Goal: Task Accomplishment & Management: Complete application form

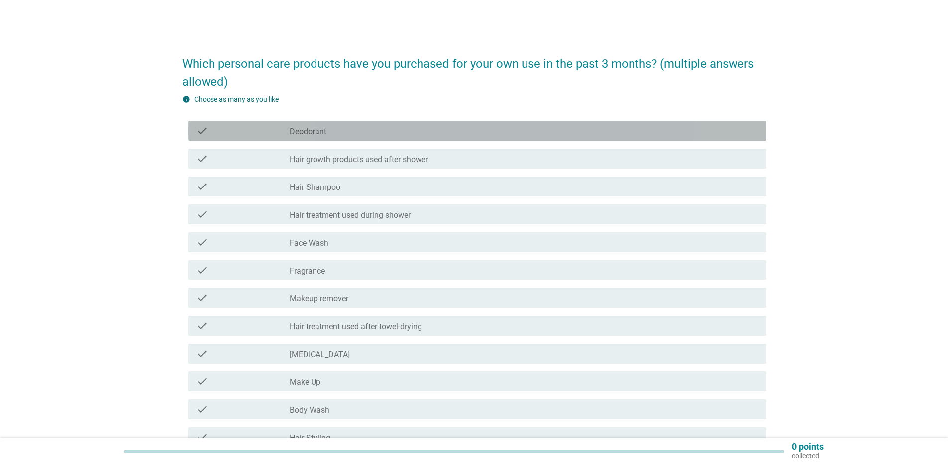
click at [382, 137] on div "check check_box_outline_blank Deodorant" at bounding box center [477, 131] width 578 height 20
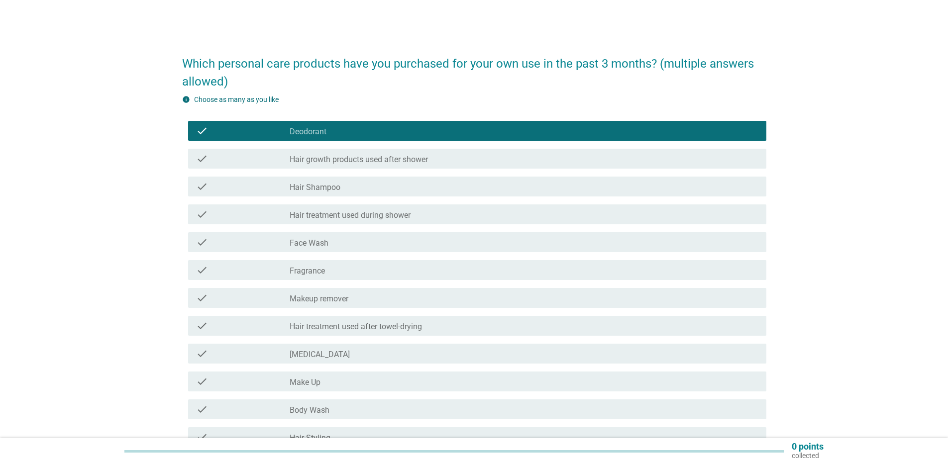
click at [389, 154] on div "check_box_outline_blank Hair growth products used after shower" at bounding box center [524, 159] width 469 height 12
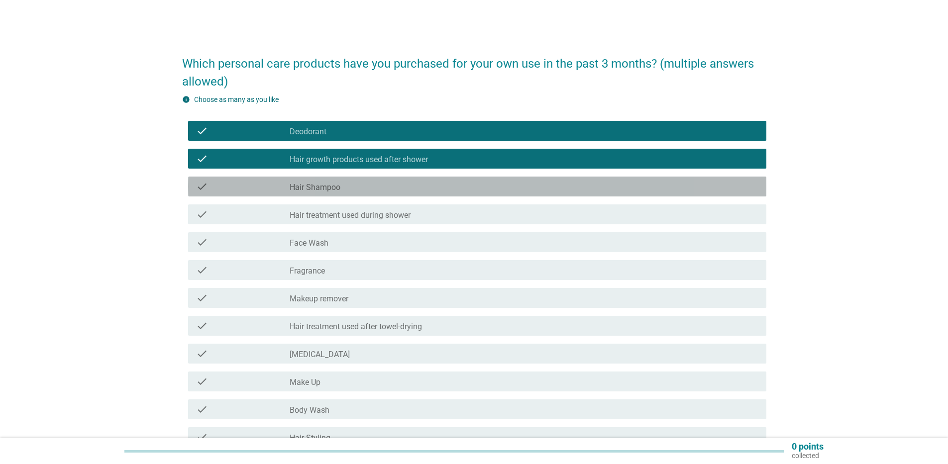
click at [398, 194] on div "check check_box_outline_blank Hair Shampoo" at bounding box center [477, 187] width 578 height 20
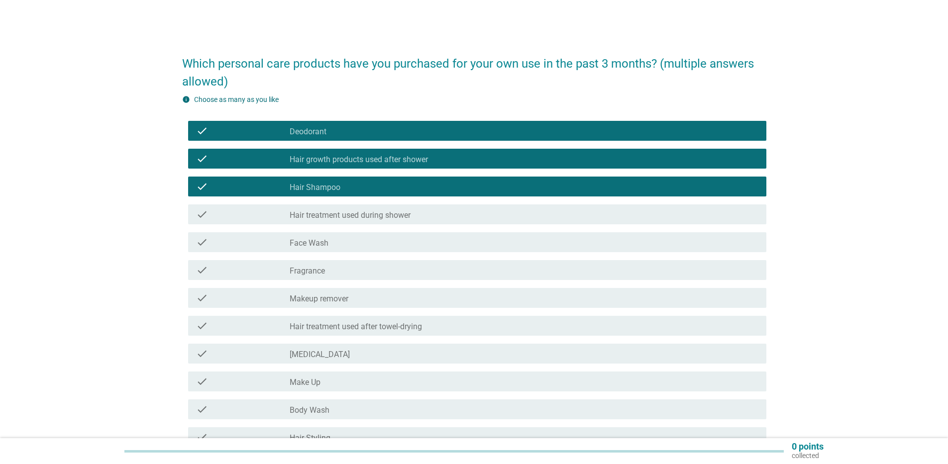
click at [399, 211] on label "Hair treatment used during shower" at bounding box center [350, 216] width 121 height 10
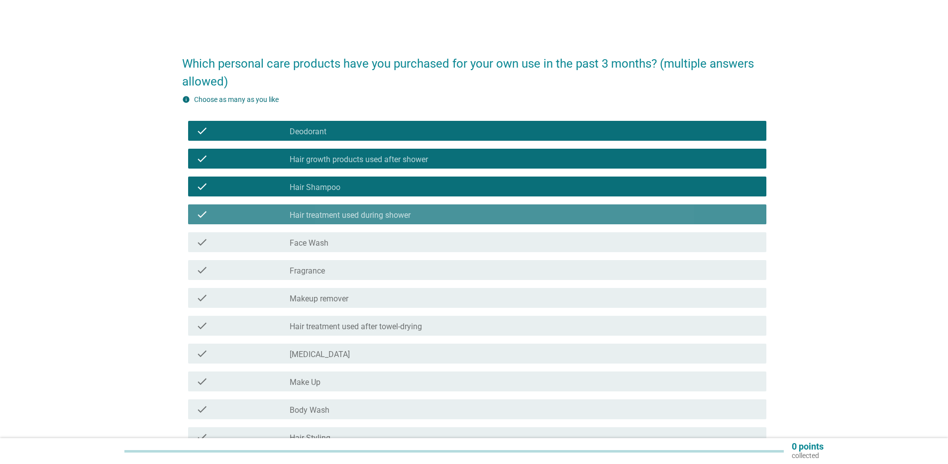
click at [401, 249] on div "check check_box_outline_blank Face Wash" at bounding box center [477, 242] width 578 height 20
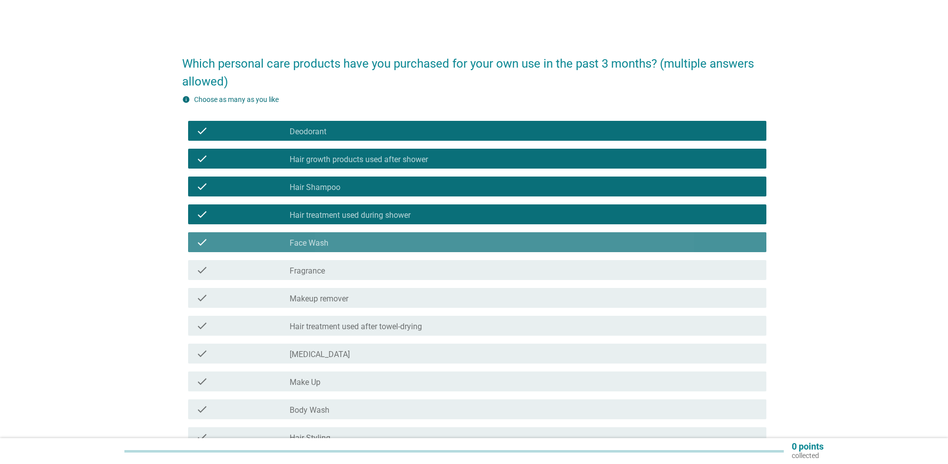
click at [400, 279] on div "check check_box_outline_blank Fragrance" at bounding box center [477, 270] width 578 height 20
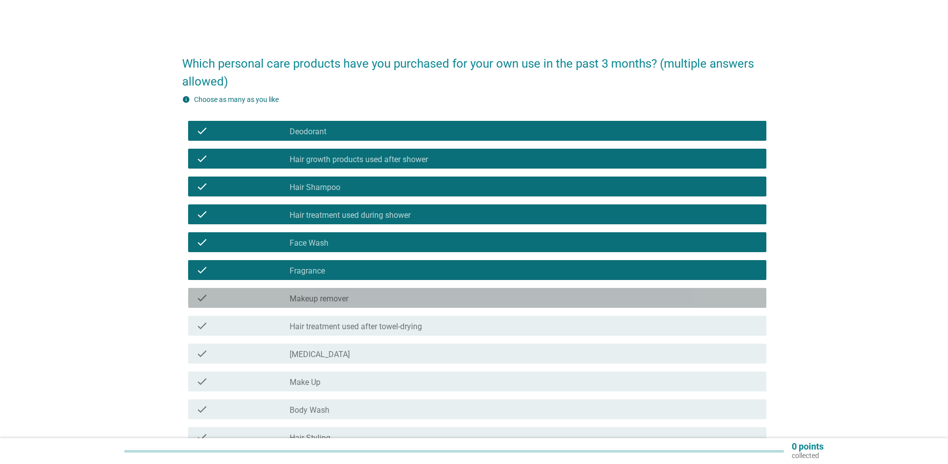
click at [399, 305] on div "check check_box_outline_blank Makeup remover" at bounding box center [477, 298] width 578 height 20
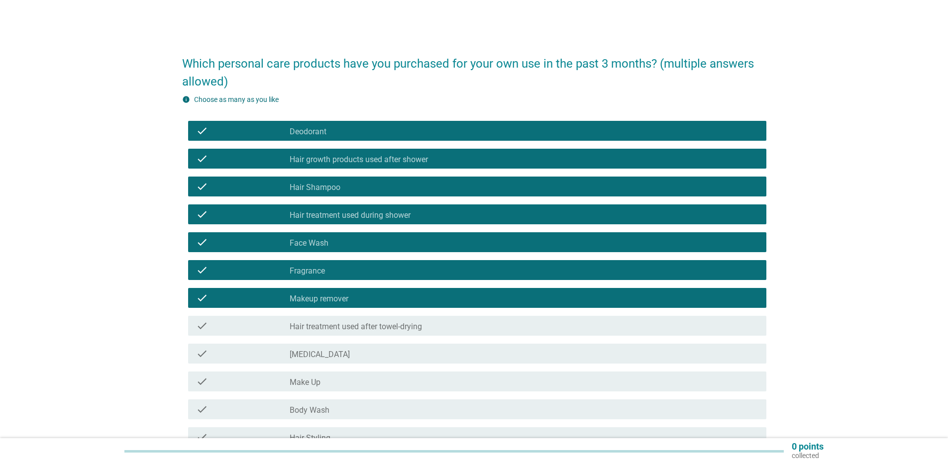
click at [400, 333] on div "check check_box_outline_blank Hair treatment used after towel-drying" at bounding box center [477, 326] width 578 height 20
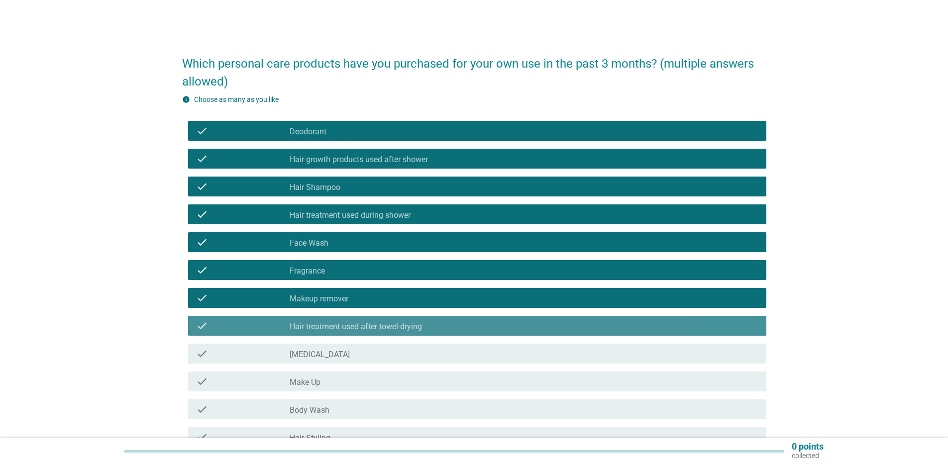
click at [398, 357] on div "check_box_outline_blank [MEDICAL_DATA]" at bounding box center [524, 354] width 469 height 12
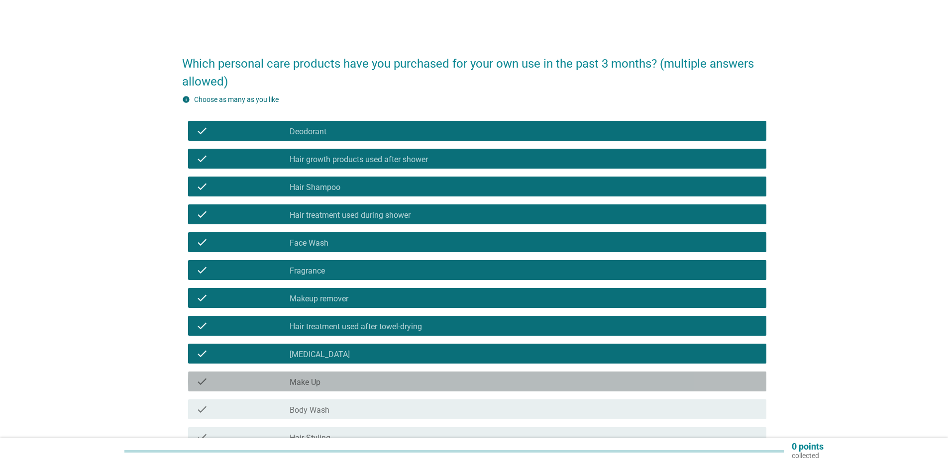
click at [394, 379] on div "check_box_outline_blank Make Up" at bounding box center [524, 382] width 469 height 12
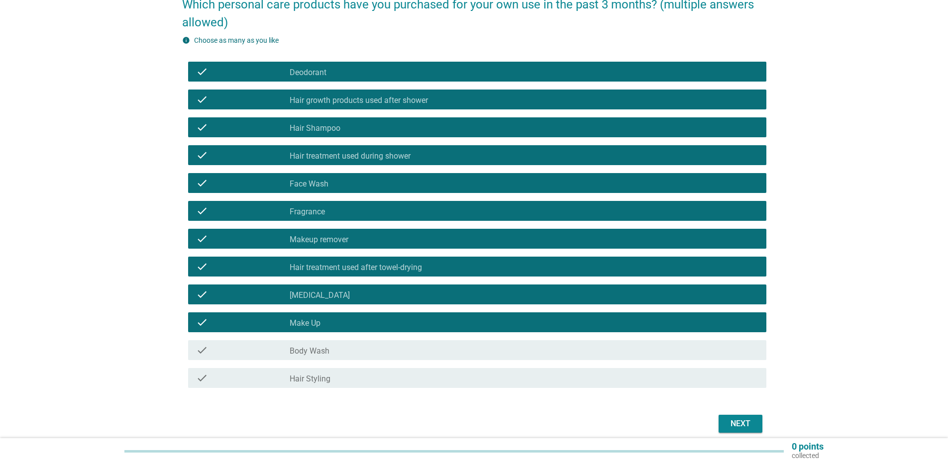
scroll to position [102, 0]
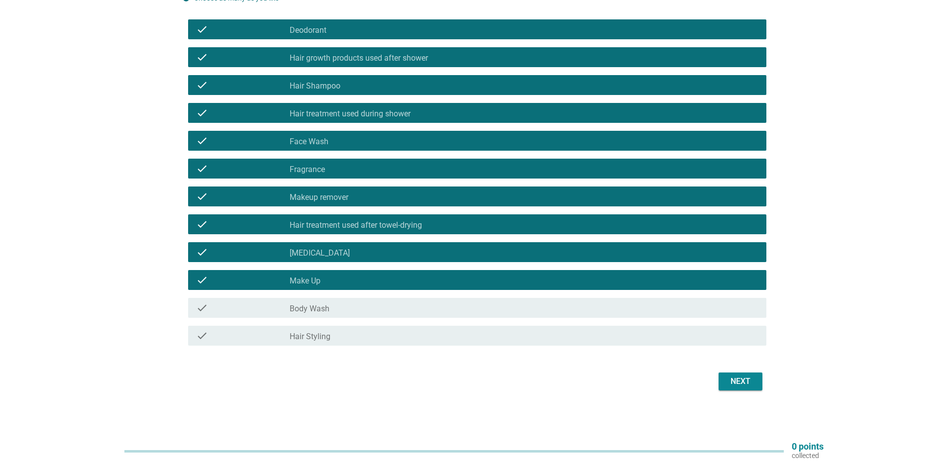
click at [396, 313] on div "check_box_outline_blank Body Wash" at bounding box center [524, 308] width 469 height 12
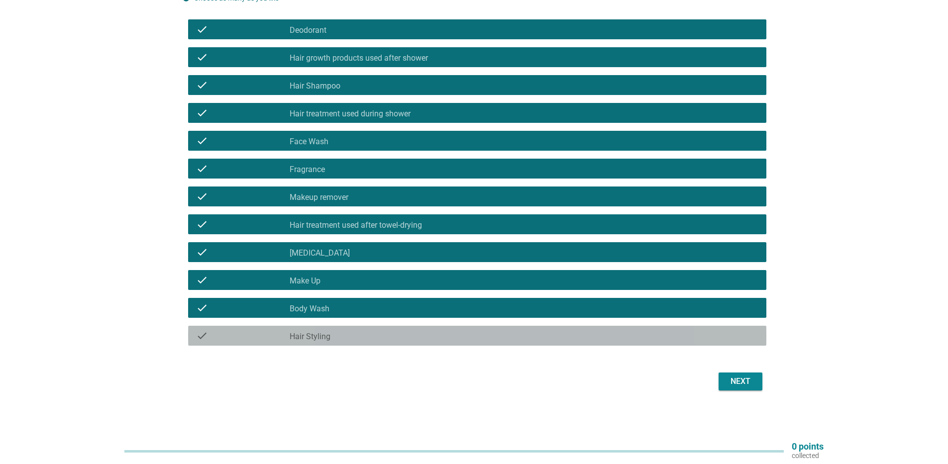
click at [395, 333] on div "check_box_outline_blank Hair Styling" at bounding box center [524, 336] width 469 height 12
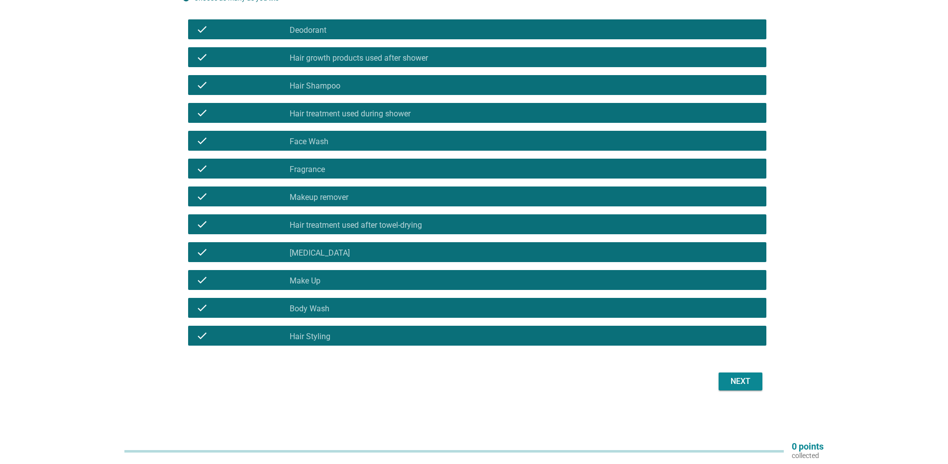
click at [707, 374] on div "Next" at bounding box center [474, 382] width 584 height 24
click at [720, 376] on button "Next" at bounding box center [741, 382] width 44 height 18
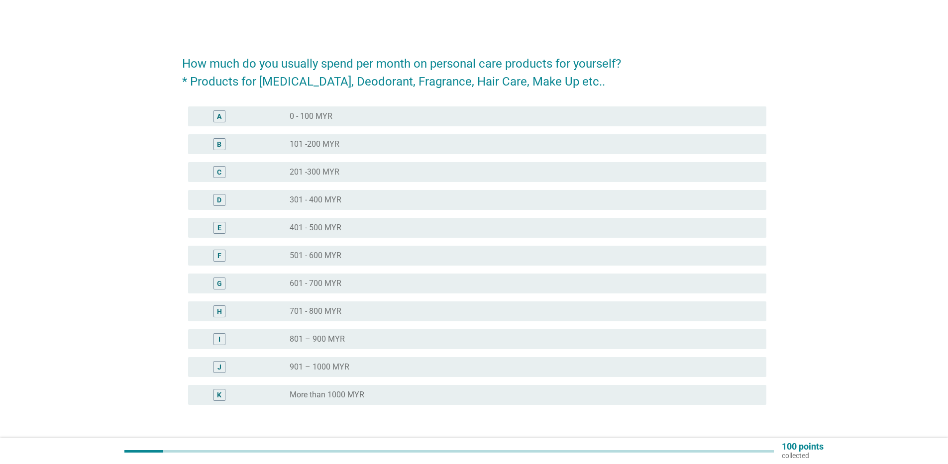
click at [320, 169] on label "201 -300 MYR" at bounding box center [315, 172] width 50 height 10
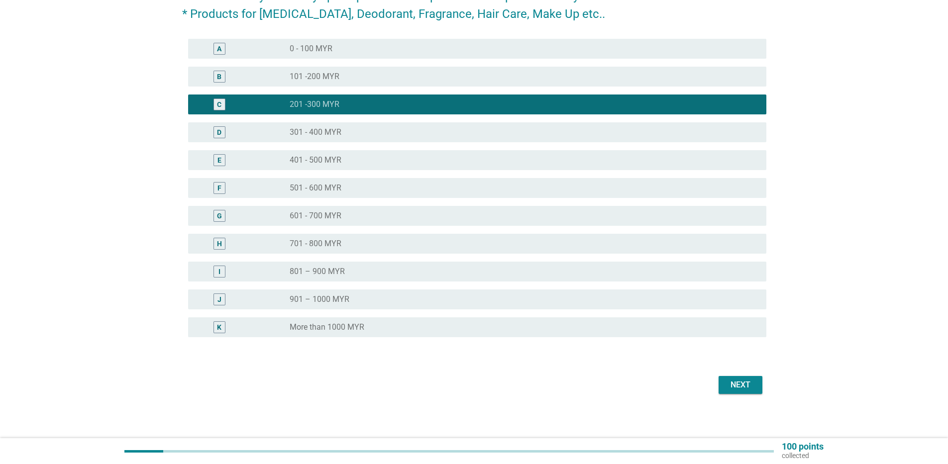
scroll to position [71, 0]
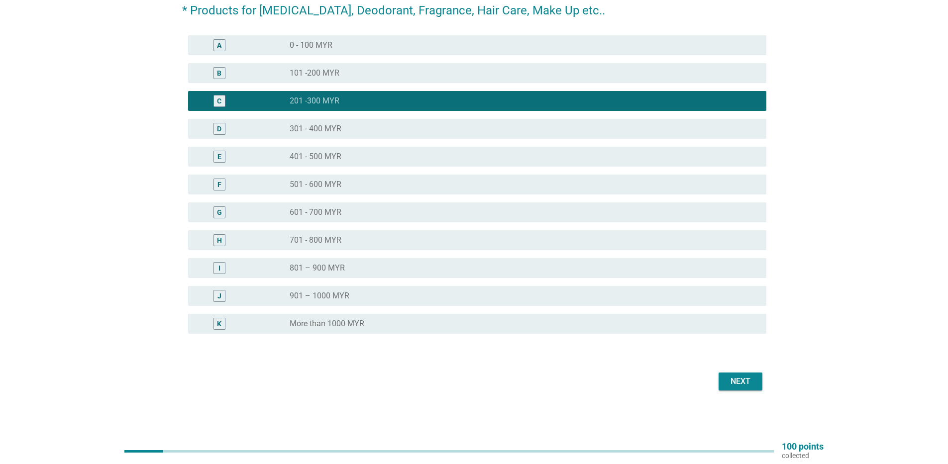
click at [734, 385] on div "Next" at bounding box center [741, 382] width 28 height 12
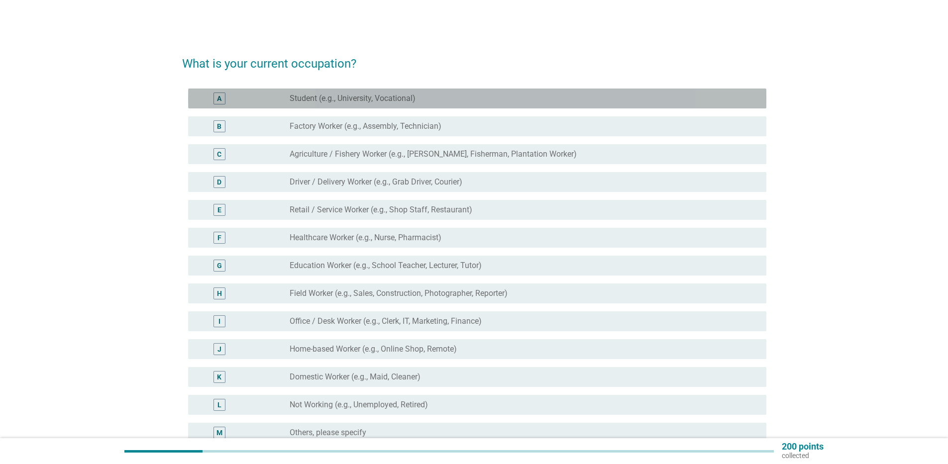
click at [329, 105] on div "A radio_button_unchecked Student (e.g., University, Vocational)" at bounding box center [477, 99] width 578 height 20
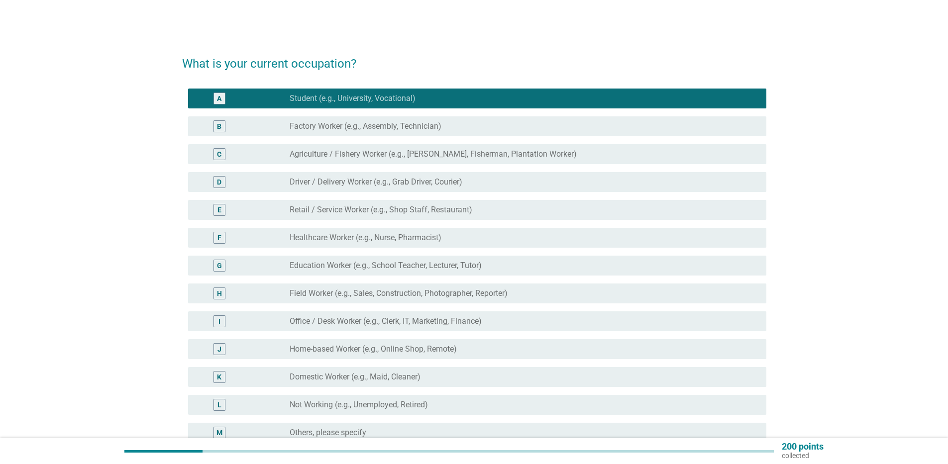
click at [337, 124] on label "Factory Worker (e.g., Assembly, Technician)" at bounding box center [366, 126] width 152 height 10
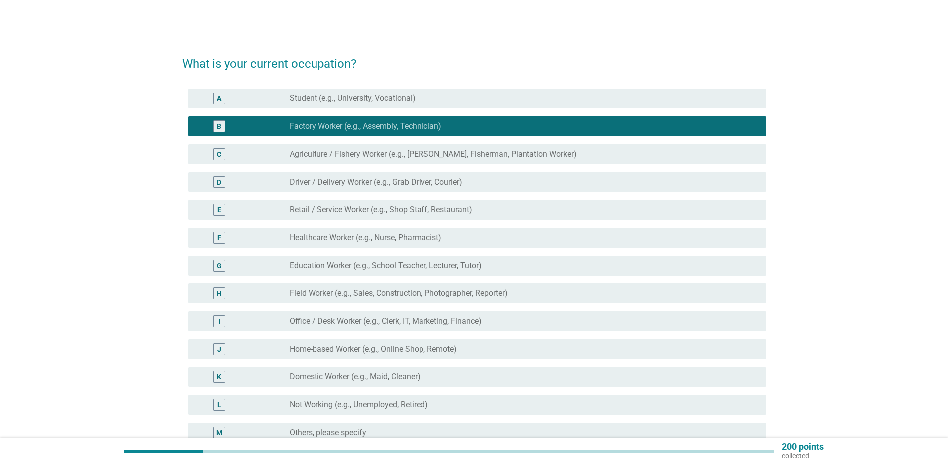
click at [341, 168] on div "C radio_button_unchecked Agriculture / Fishery Worker (e.g., [PERSON_NAME], Fis…" at bounding box center [474, 154] width 584 height 28
click at [350, 230] on div "F radio_button_unchecked Healthcare Worker (e.g., Nurse, Pharmacist)" at bounding box center [477, 238] width 578 height 20
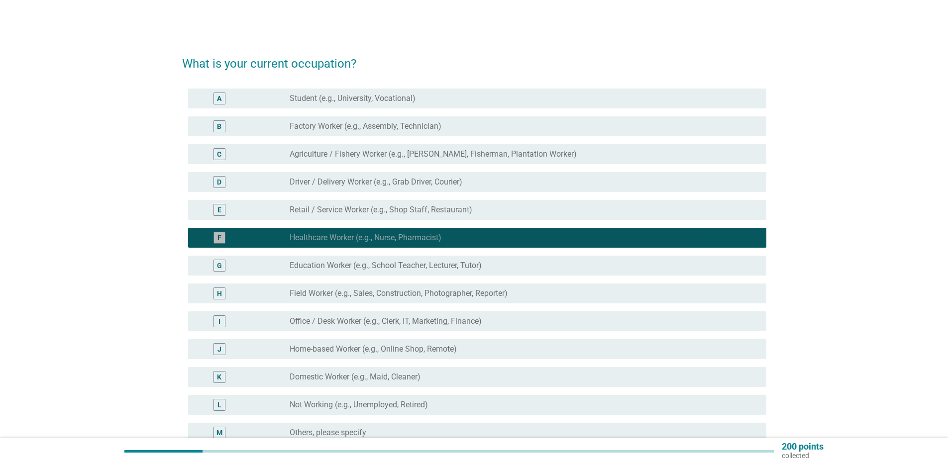
click at [354, 269] on label "Education Worker (e.g., School Teacher, Lecturer, Tutor)" at bounding box center [386, 266] width 192 height 10
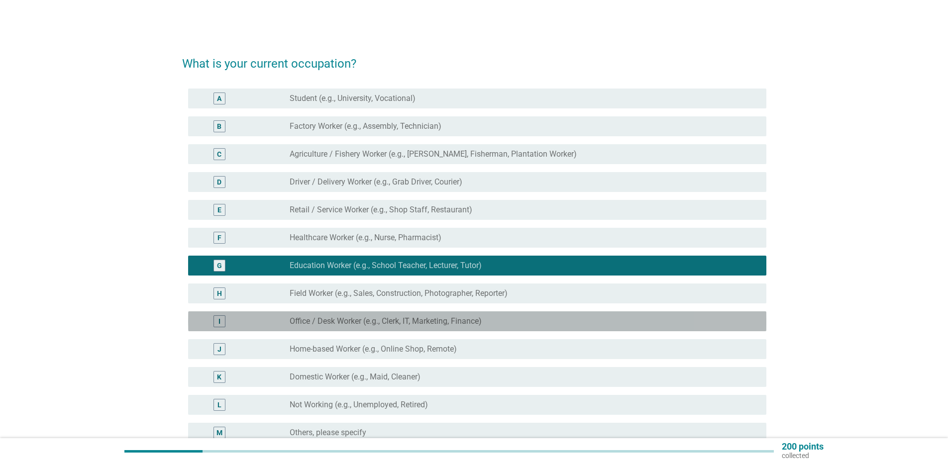
click at [353, 317] on label "Office / Desk Worker (e.g., Clerk, IT, Marketing, Finance)" at bounding box center [386, 322] width 192 height 10
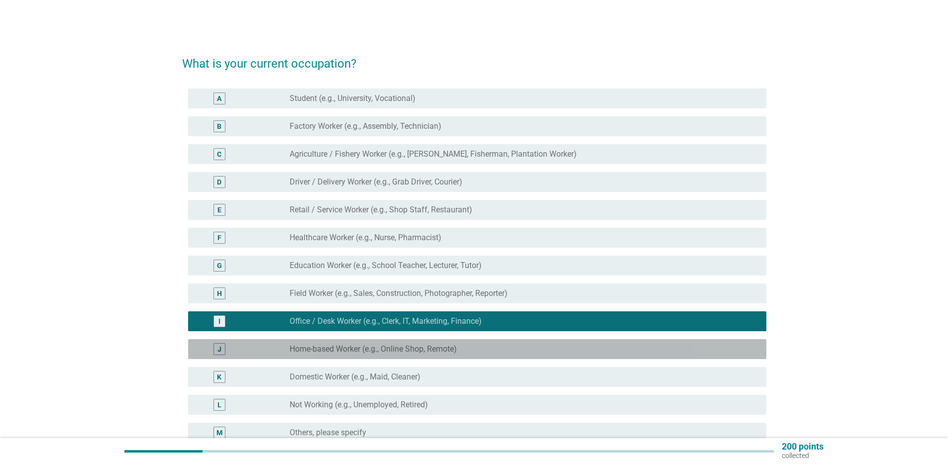
click at [358, 350] on label "Home-based Worker (e.g., Online Shop, Remote)" at bounding box center [373, 349] width 167 height 10
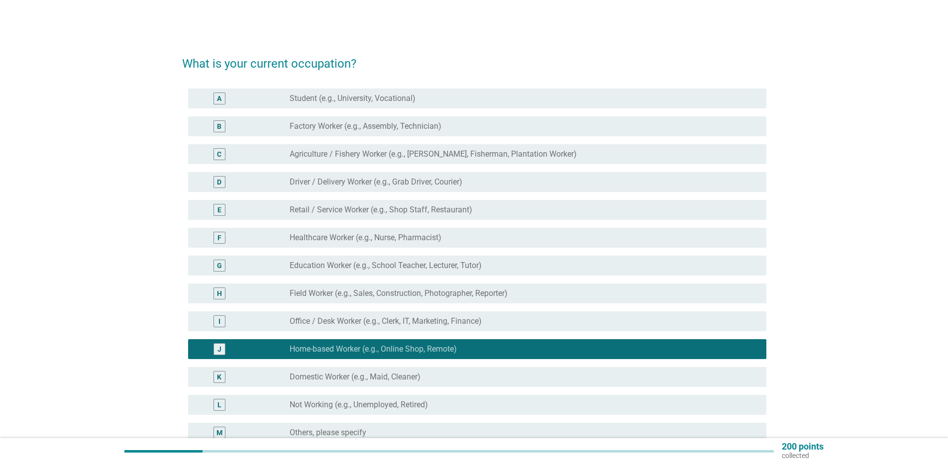
click at [365, 385] on div "K radio_button_unchecked Domestic Worker (e.g., Maid, Cleaner)" at bounding box center [477, 377] width 578 height 20
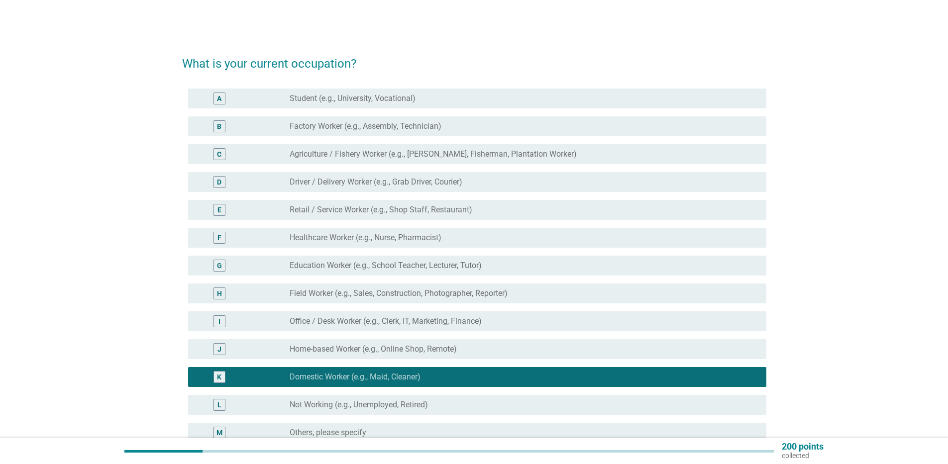
click at [356, 312] on div "I radio_button_unchecked Office / Desk Worker (e.g., Clerk, IT, Marketing, Fina…" at bounding box center [477, 322] width 578 height 20
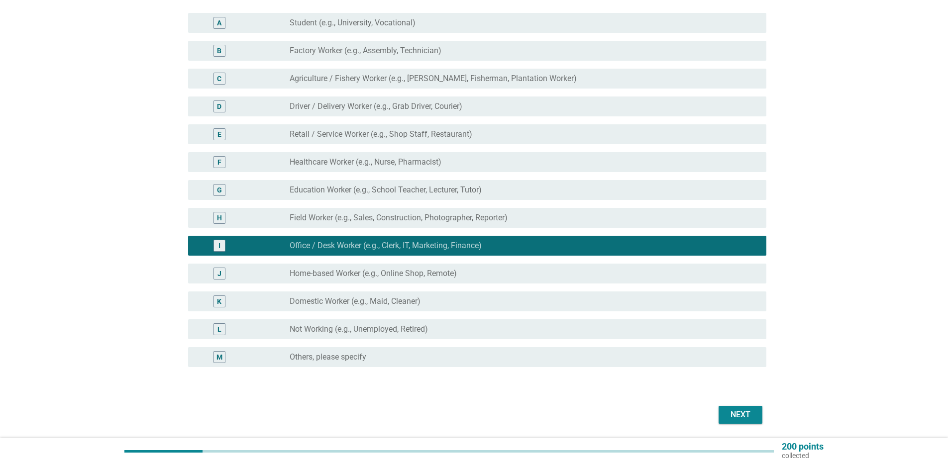
scroll to position [100, 0]
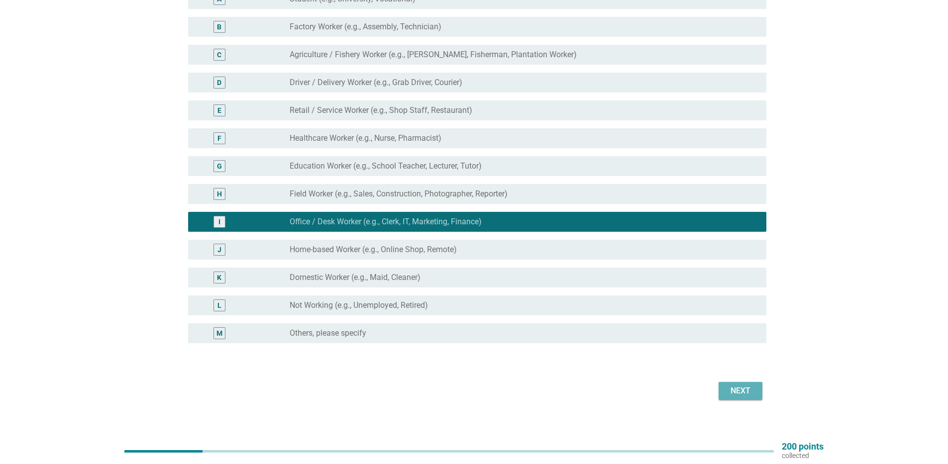
click at [734, 393] on div "Next" at bounding box center [741, 391] width 28 height 12
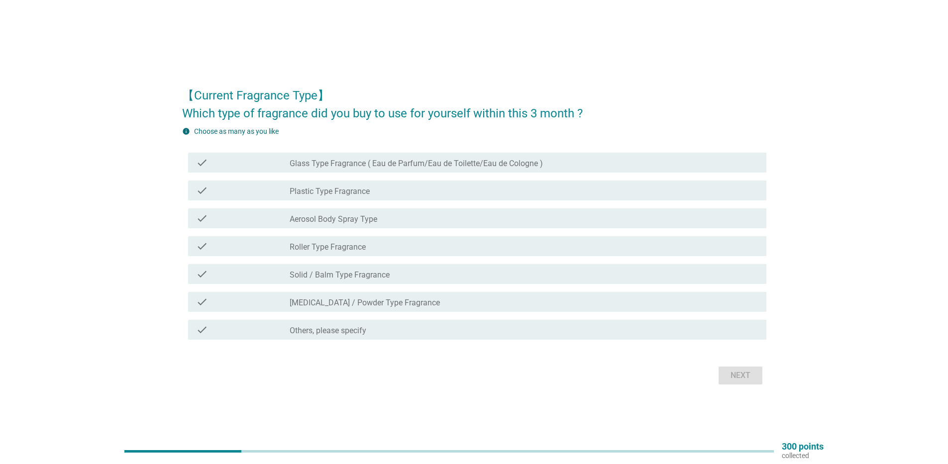
click at [344, 163] on label "Glass Type Fragrance ( Eau de Parfum/Eau de Toilette/Eau de Cologne )" at bounding box center [416, 164] width 253 height 10
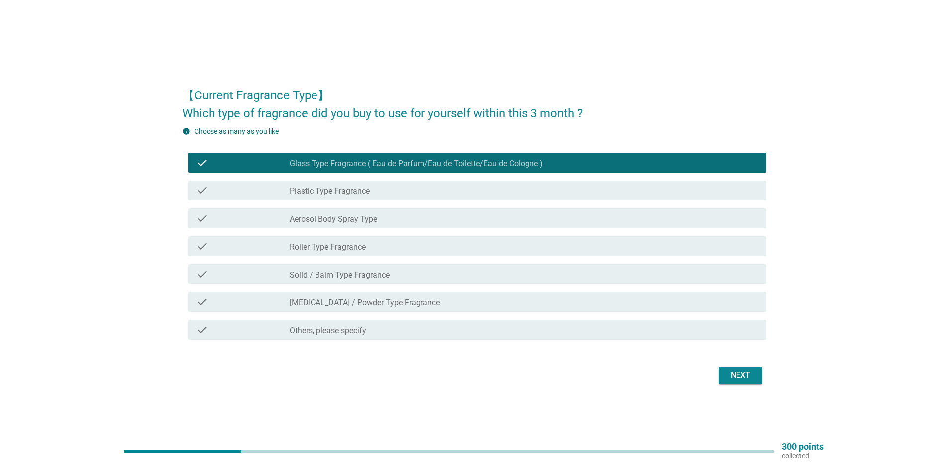
click at [350, 184] on div "check check_box_outline_blank Plastic Type Fragrance" at bounding box center [477, 191] width 578 height 20
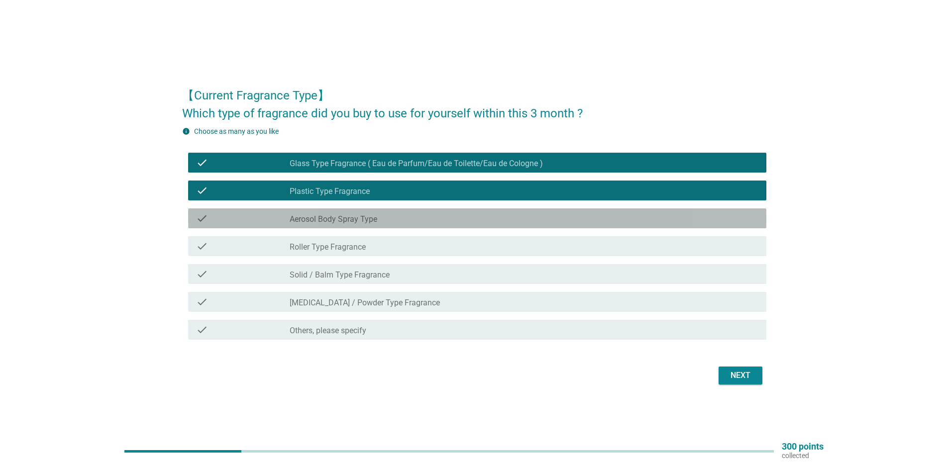
click at [355, 220] on label "Aerosol Body Spray Type" at bounding box center [334, 219] width 88 height 10
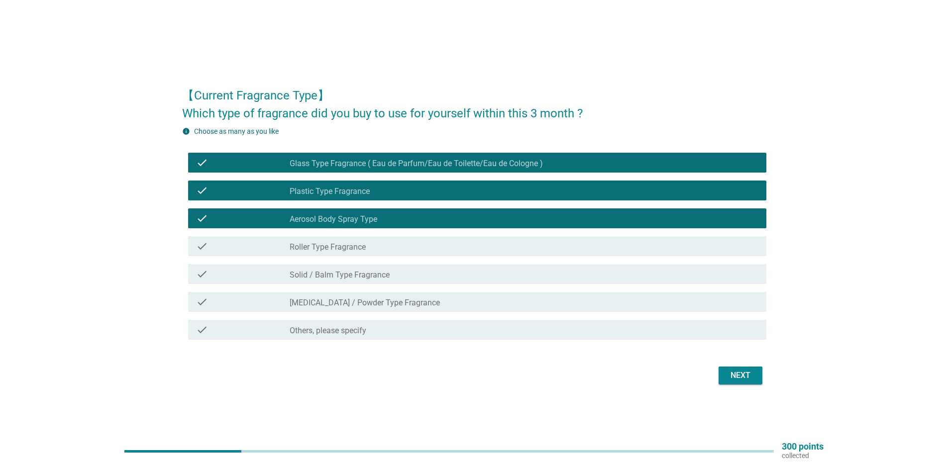
click at [361, 253] on div "check check_box_outline_blank Roller Type Fragrance" at bounding box center [477, 246] width 578 height 20
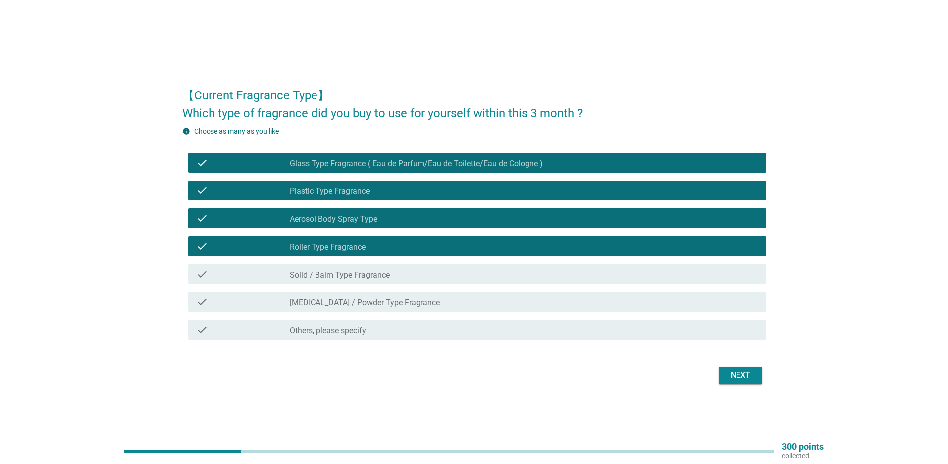
click at [363, 276] on label "Solid / Balm Type Fragrance" at bounding box center [340, 275] width 100 height 10
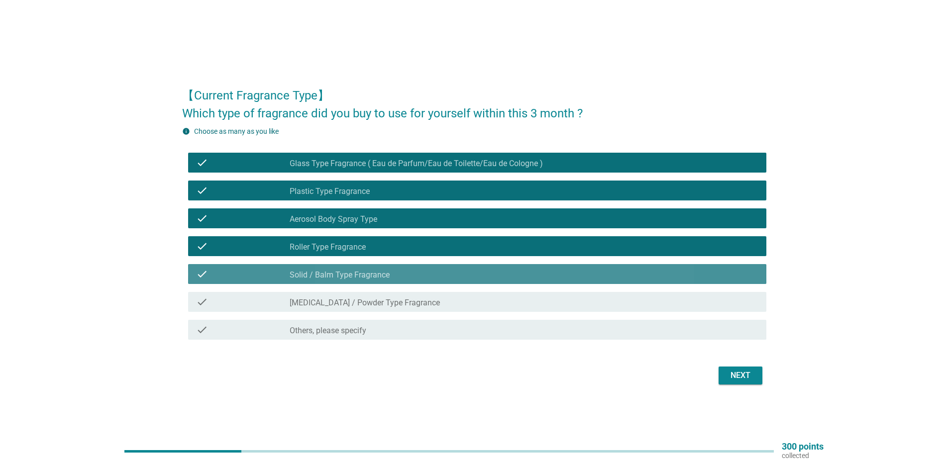
click at [369, 308] on div "check check_box_outline_blank [MEDICAL_DATA] / Powder Type Fragrance" at bounding box center [477, 302] width 578 height 20
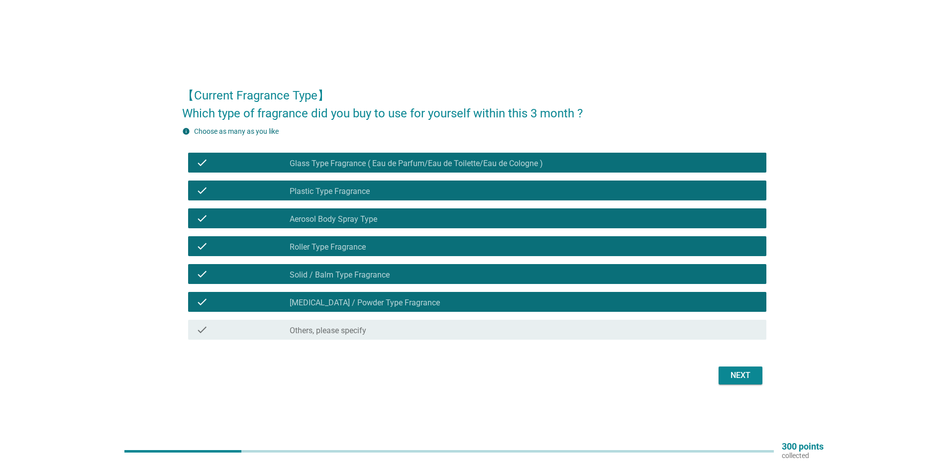
click at [742, 370] on div "Next" at bounding box center [741, 376] width 28 height 12
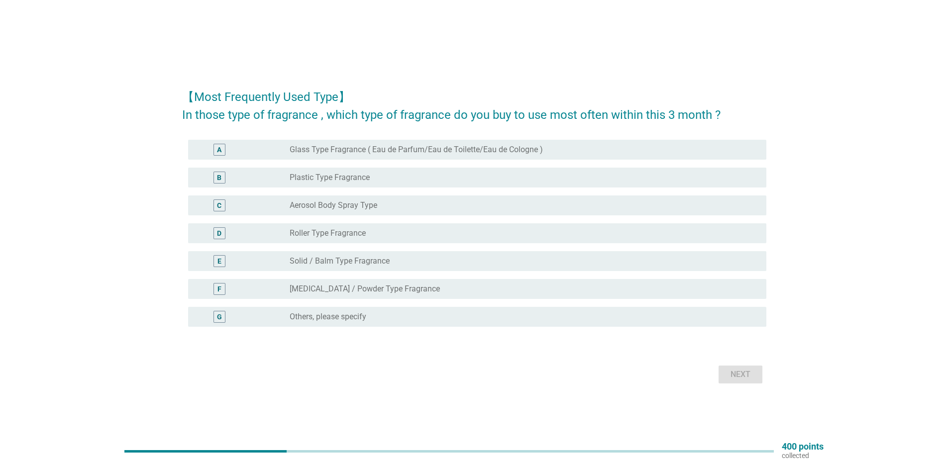
click at [381, 152] on label "Glass Type Fragrance ( Eau de Parfum/Eau de Toilette/Eau de Cologne )" at bounding box center [416, 150] width 253 height 10
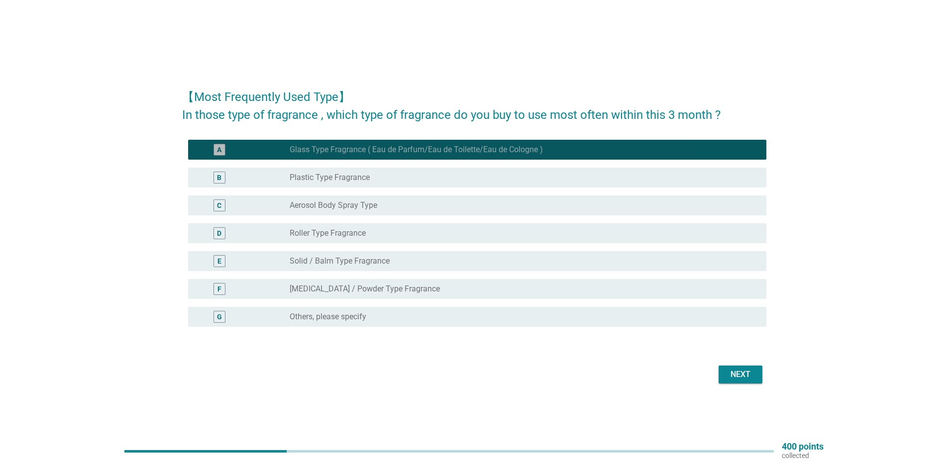
click at [369, 183] on div "radio_button_unchecked Plastic Type Fragrance" at bounding box center [524, 178] width 469 height 12
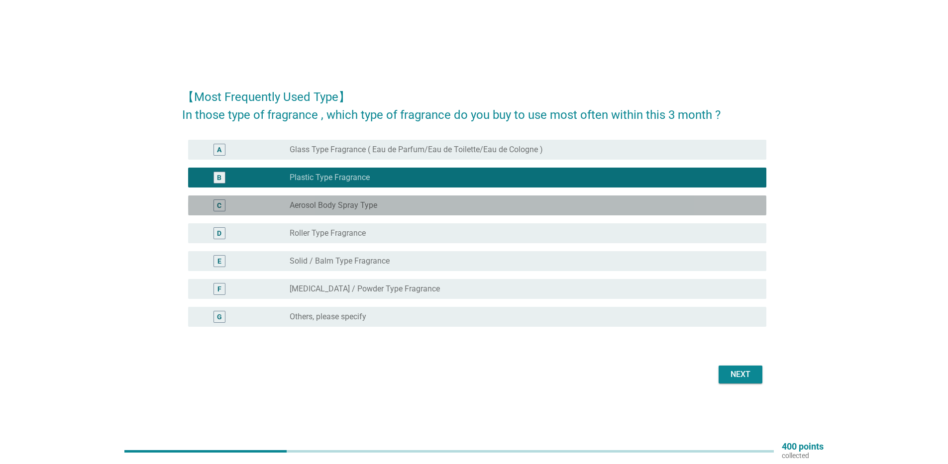
click at [371, 203] on label "Aerosol Body Spray Type" at bounding box center [334, 206] width 88 height 10
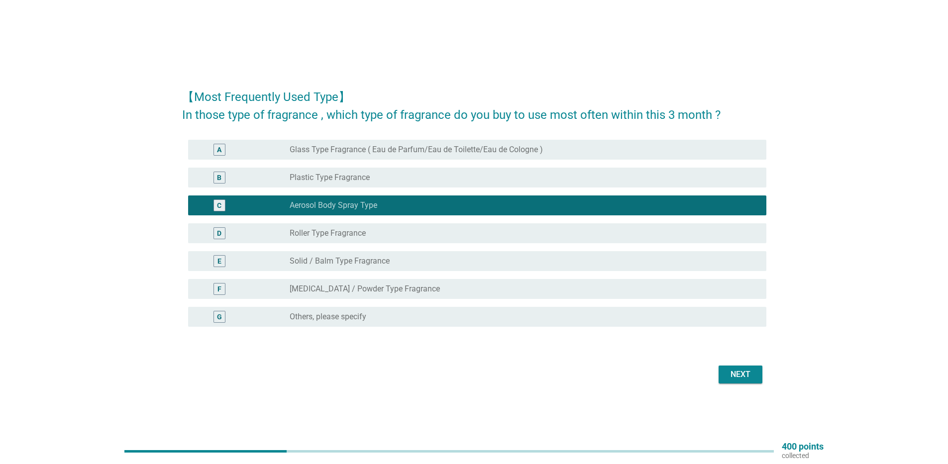
click at [374, 228] on div "radio_button_unchecked Roller Type Fragrance" at bounding box center [520, 233] width 461 height 10
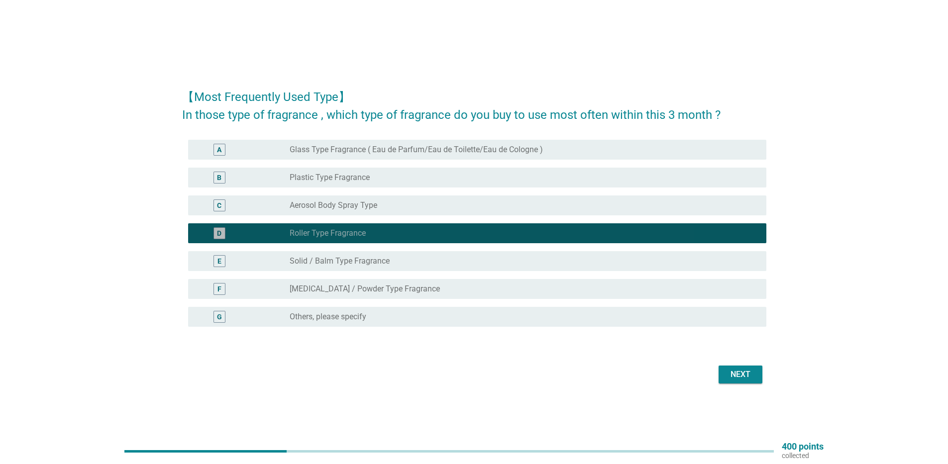
click at [362, 198] on div "C radio_button_unchecked Aerosol Body Spray Type" at bounding box center [477, 206] width 578 height 20
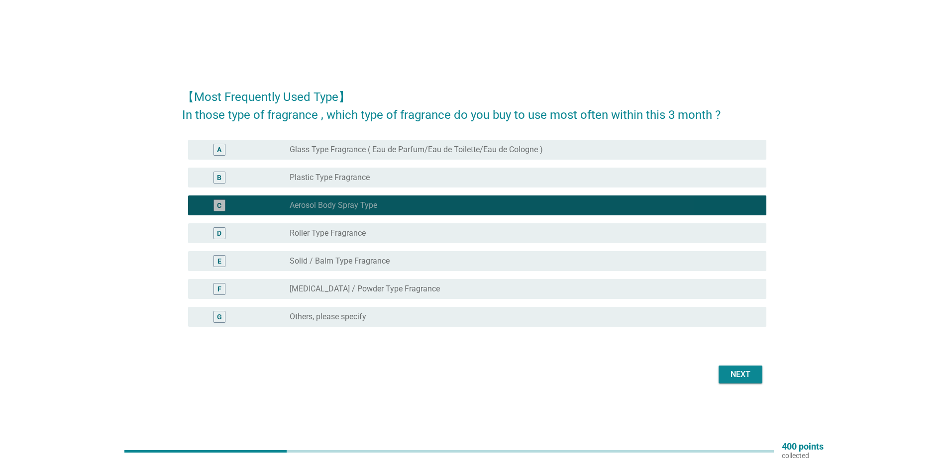
click at [356, 172] on div "radio_button_unchecked Plastic Type Fragrance" at bounding box center [524, 178] width 469 height 12
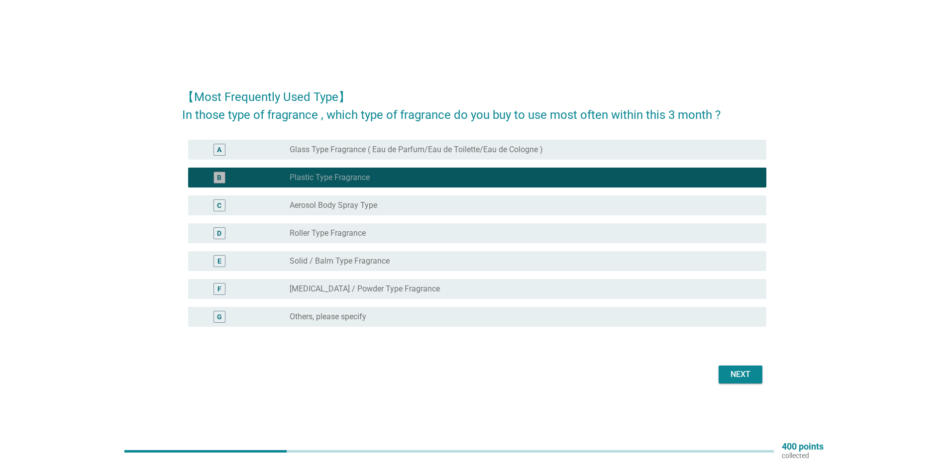
click at [351, 145] on label "Glass Type Fragrance ( Eau de Parfum/Eau de Toilette/Eau de Cologne )" at bounding box center [416, 150] width 253 height 10
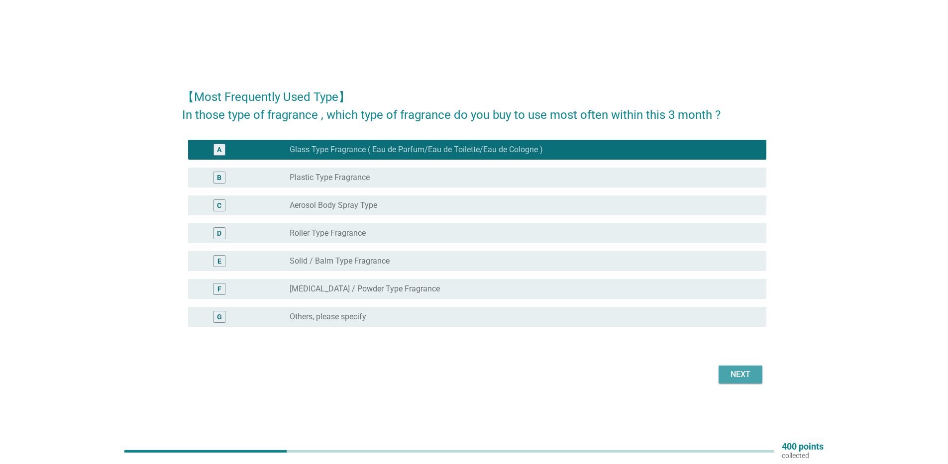
click at [748, 372] on div "Next" at bounding box center [741, 375] width 28 height 12
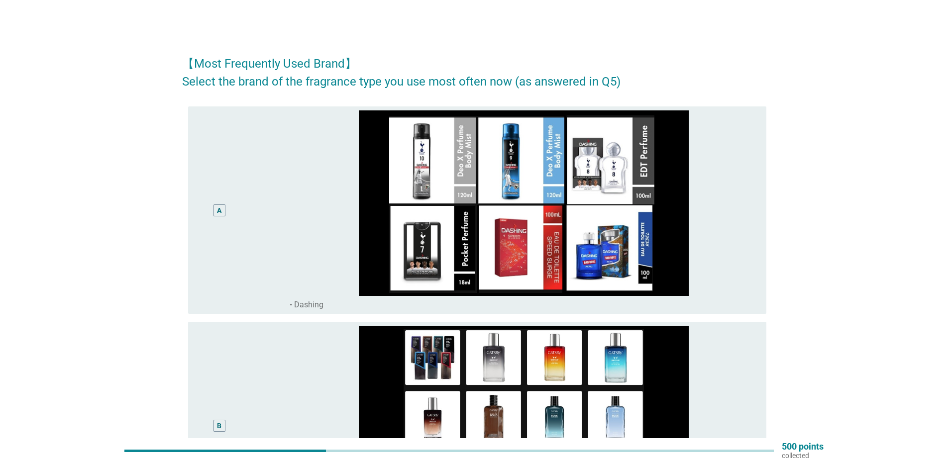
click at [270, 188] on div "A" at bounding box center [243, 210] width 94 height 200
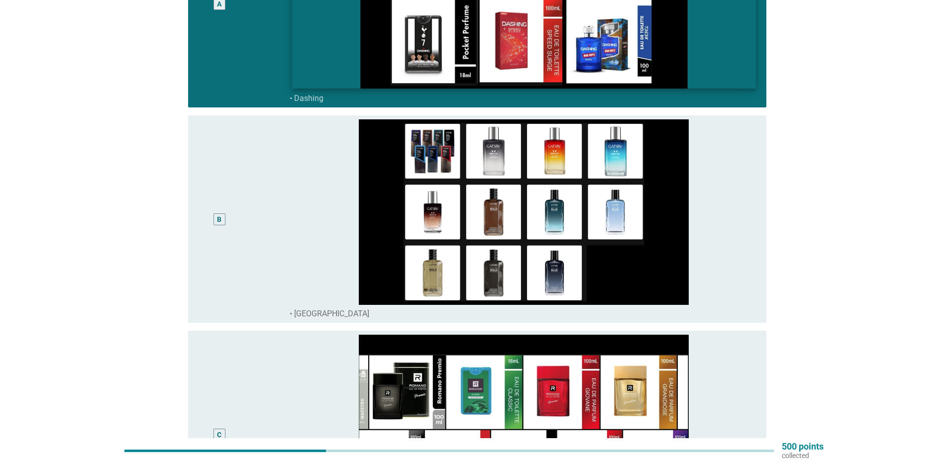
scroll to position [249, 0]
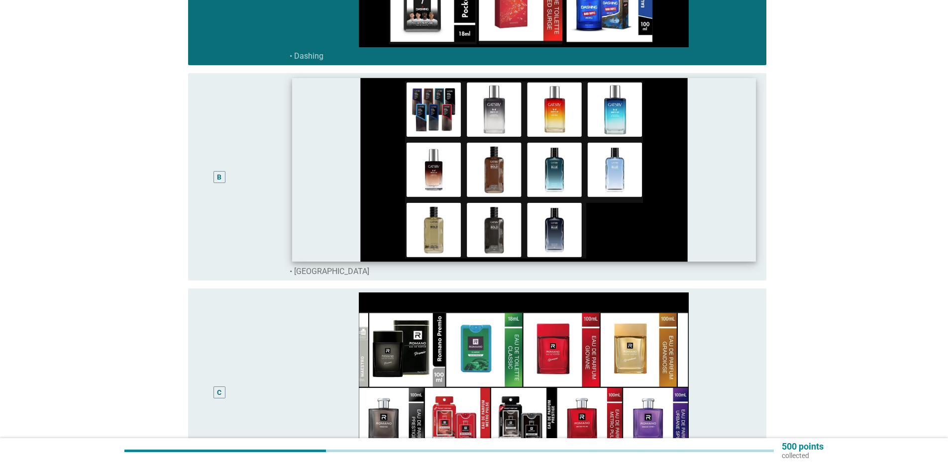
click at [293, 186] on img at bounding box center [524, 170] width 464 height 184
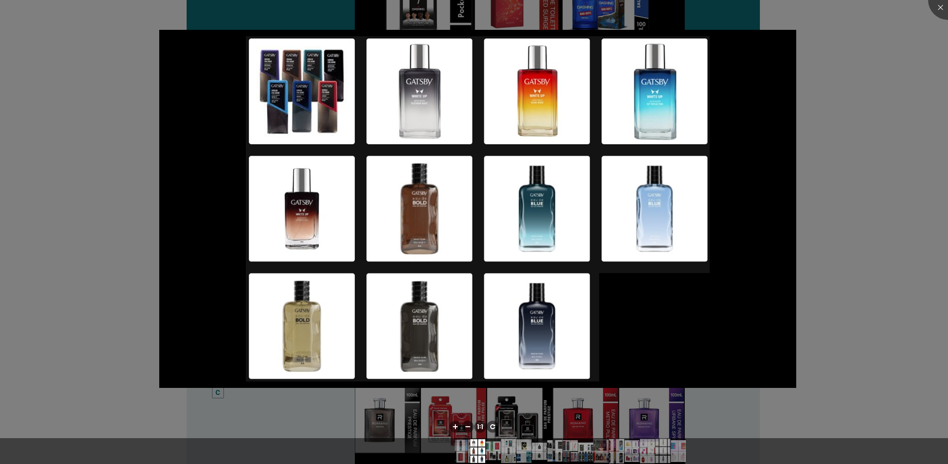
click at [275, 354] on div at bounding box center [474, 232] width 948 height 464
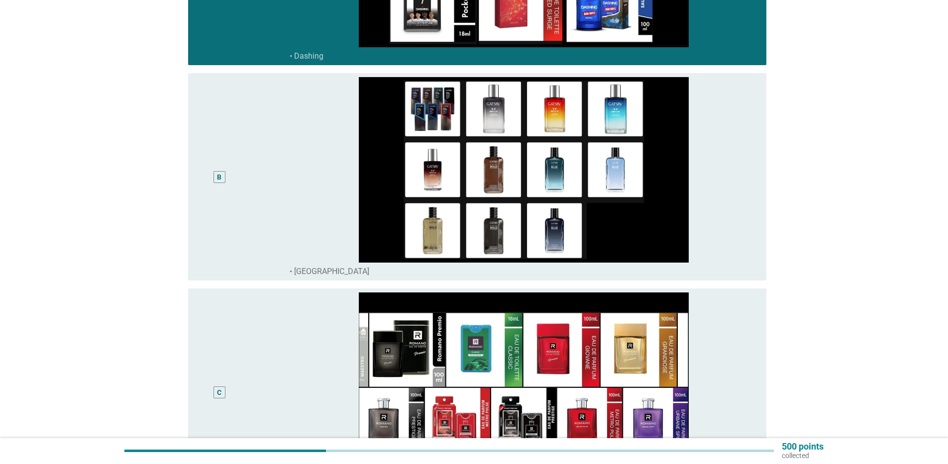
click at [281, 218] on div "B" at bounding box center [243, 177] width 94 height 200
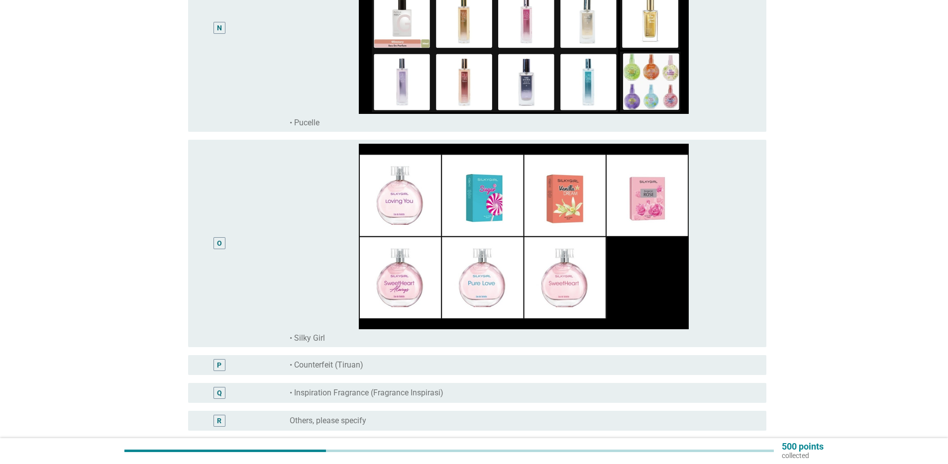
scroll to position [3082, 0]
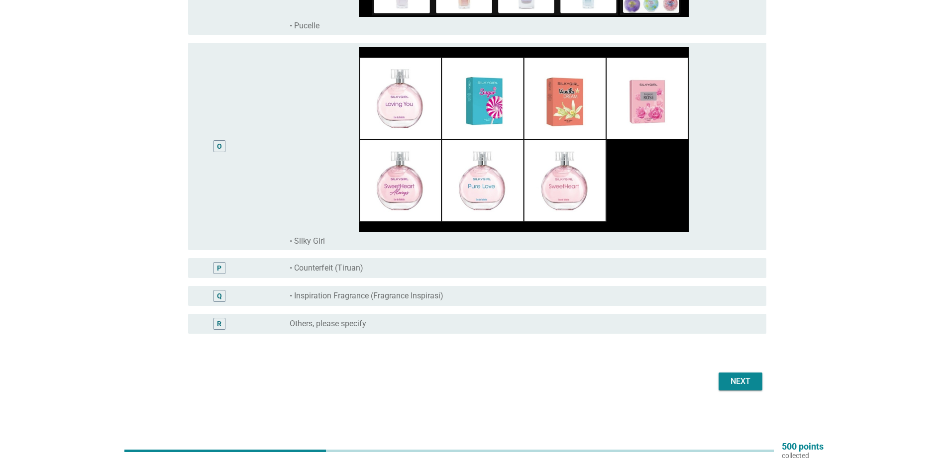
click at [757, 384] on button "Next" at bounding box center [741, 382] width 44 height 18
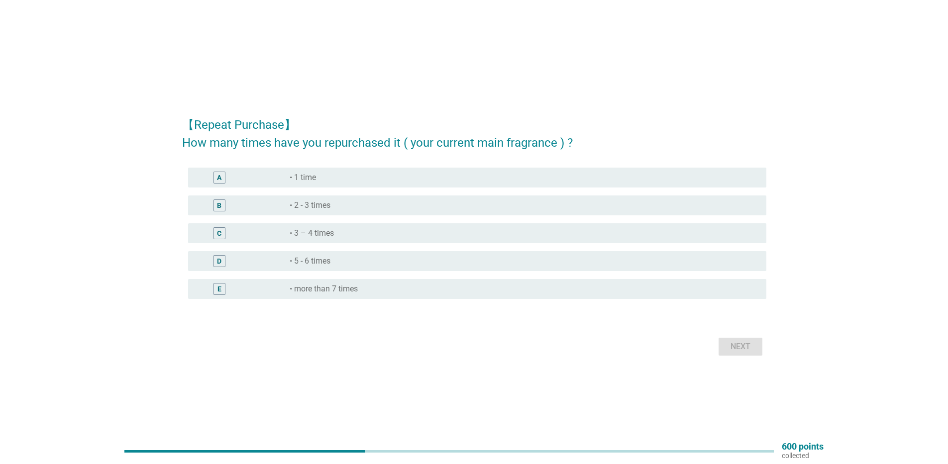
click at [212, 263] on div "D" at bounding box center [219, 261] width 47 height 12
click at [219, 263] on div "D" at bounding box center [219, 261] width 4 height 10
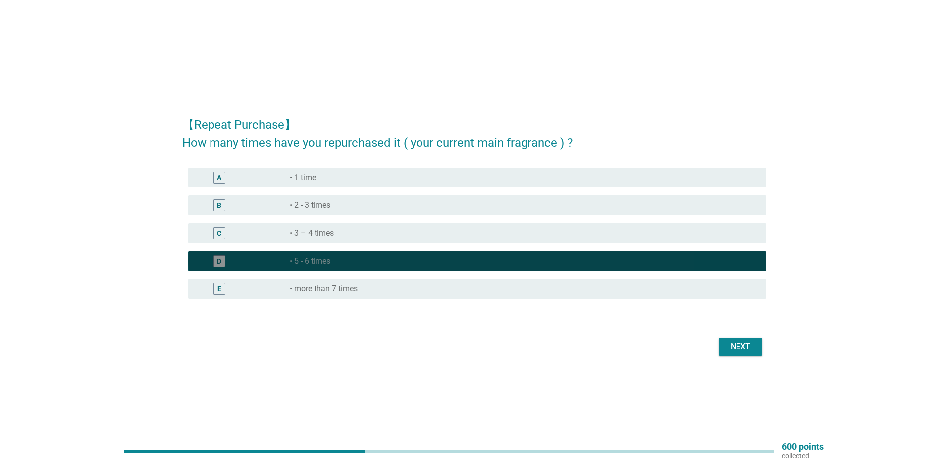
click at [263, 192] on div "B radio_button_unchecked • 2 - 3 times" at bounding box center [474, 206] width 584 height 28
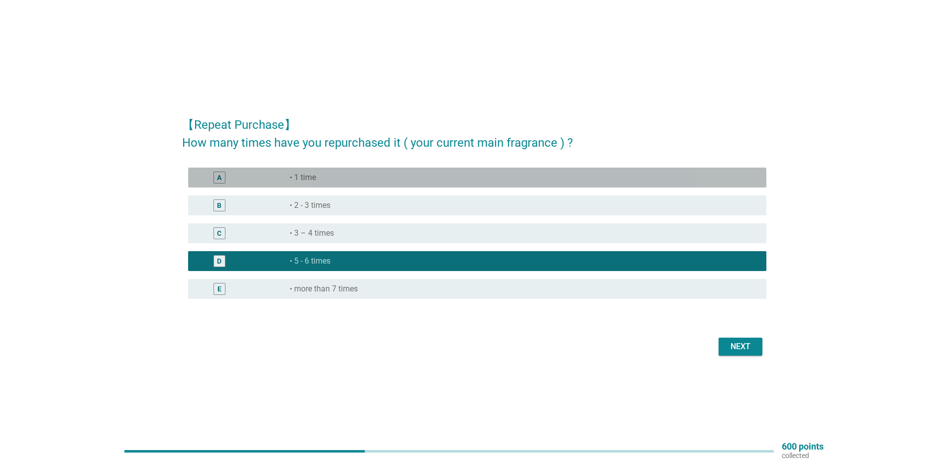
click at [264, 172] on div "A" at bounding box center [243, 178] width 94 height 12
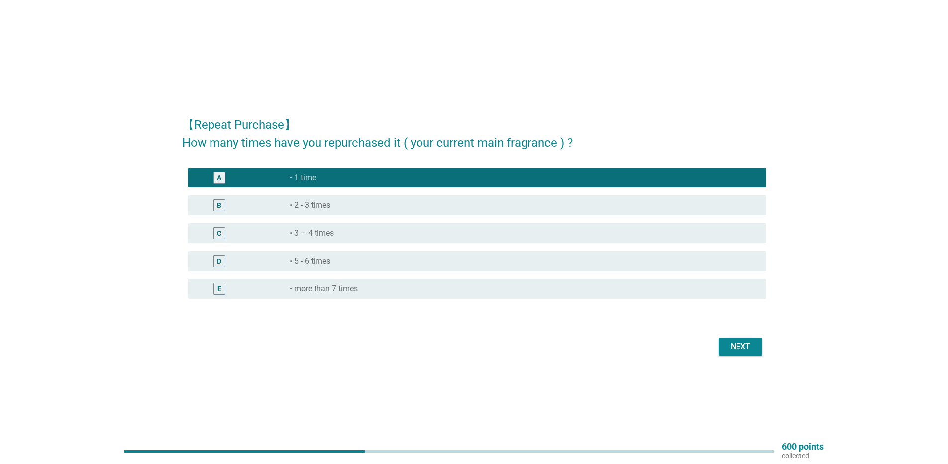
click at [267, 202] on div "B" at bounding box center [243, 206] width 94 height 12
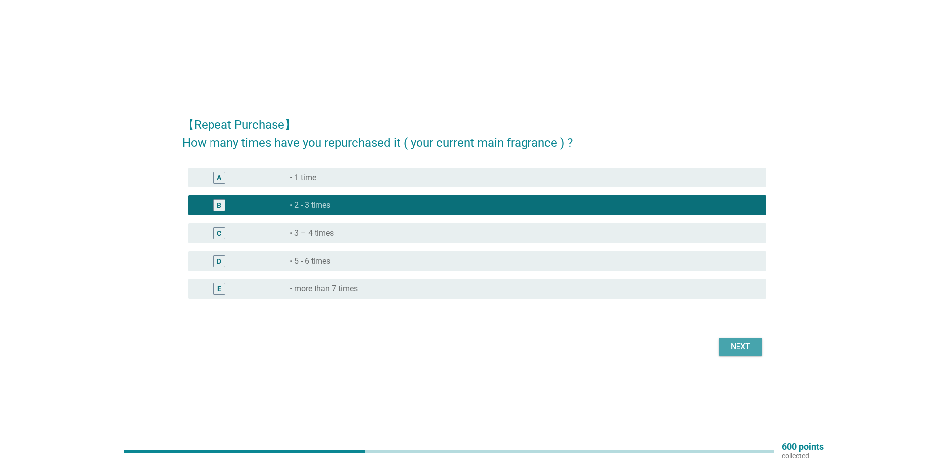
click at [719, 340] on button "Next" at bounding box center [741, 347] width 44 height 18
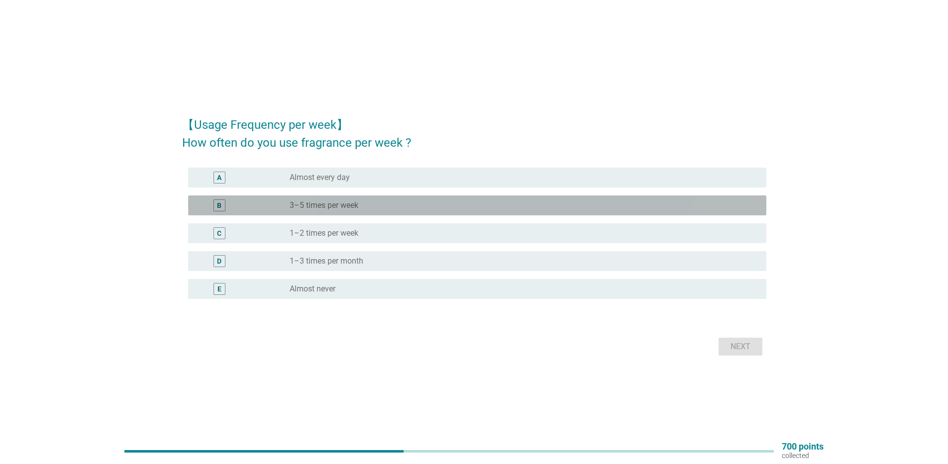
click at [340, 211] on div "radio_button_unchecked 3–5 times per week" at bounding box center [524, 206] width 469 height 12
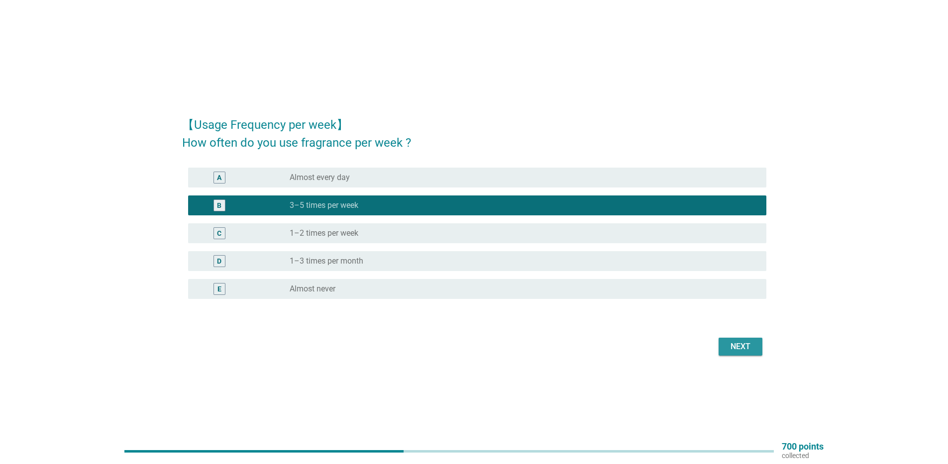
click at [741, 341] on button "Next" at bounding box center [741, 347] width 44 height 18
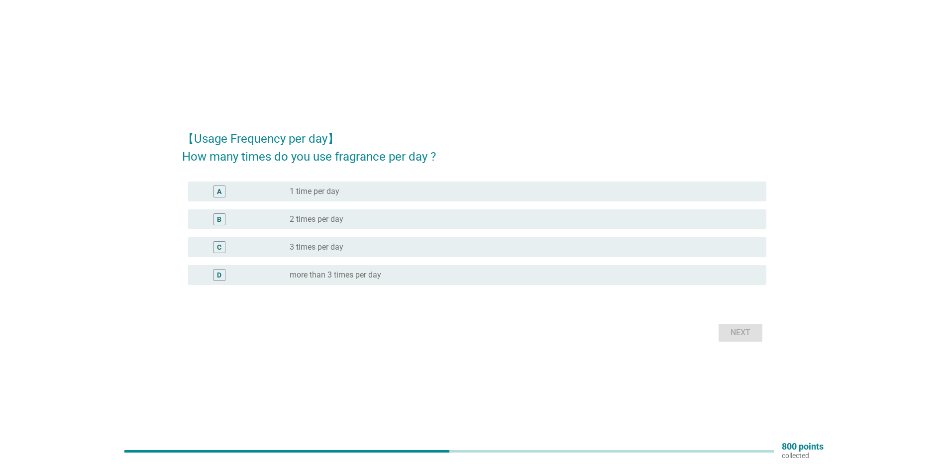
click at [330, 216] on label "2 times per day" at bounding box center [317, 219] width 54 height 10
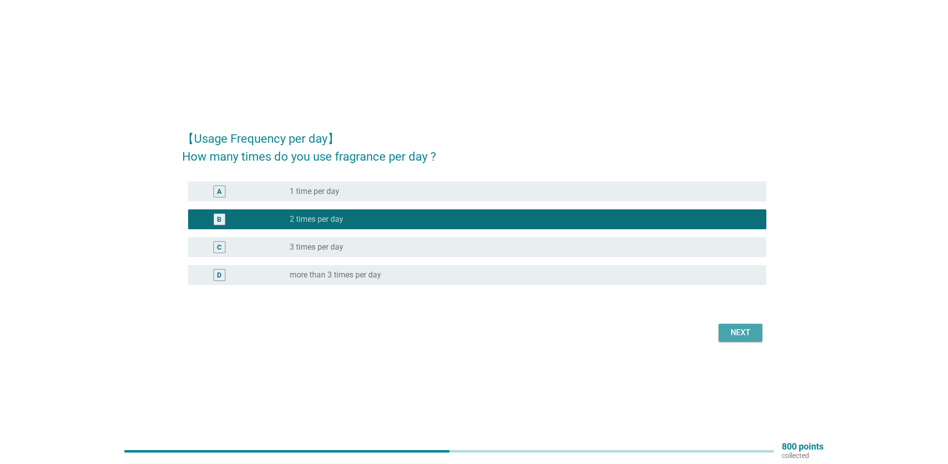
click at [729, 331] on div "Next" at bounding box center [741, 333] width 28 height 12
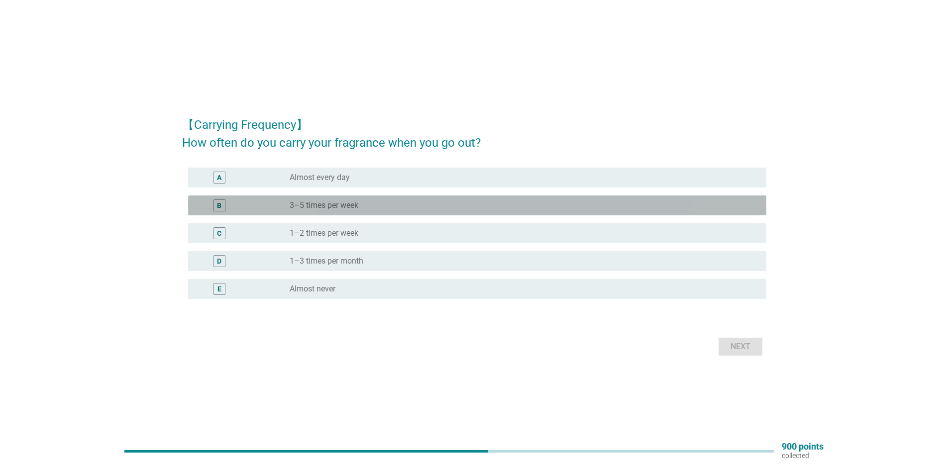
click at [370, 196] on div "B radio_button_unchecked 3–5 times per week" at bounding box center [477, 206] width 578 height 20
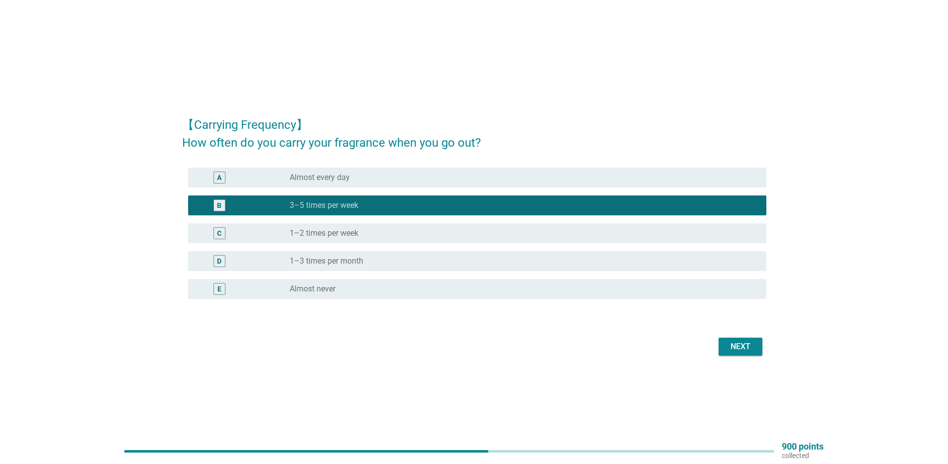
click at [728, 340] on button "Next" at bounding box center [741, 347] width 44 height 18
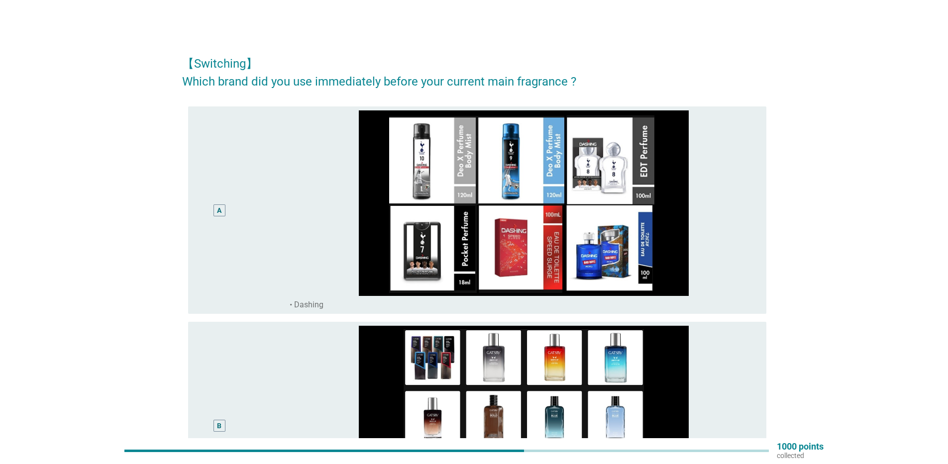
click at [211, 221] on div "A" at bounding box center [219, 210] width 47 height 200
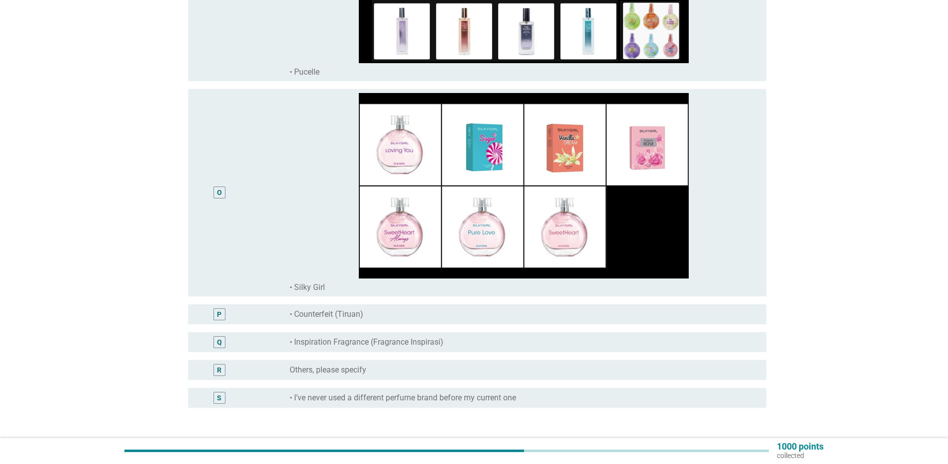
scroll to position [3110, 0]
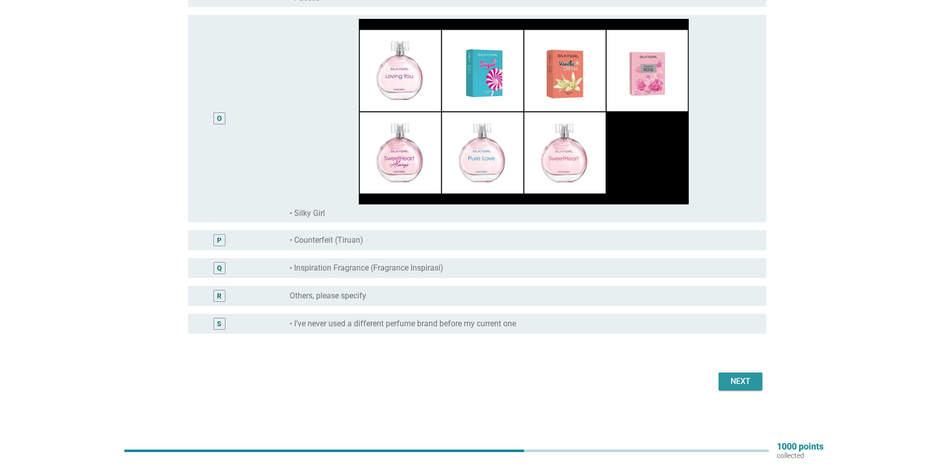
click at [755, 385] on button "Next" at bounding box center [741, 382] width 44 height 18
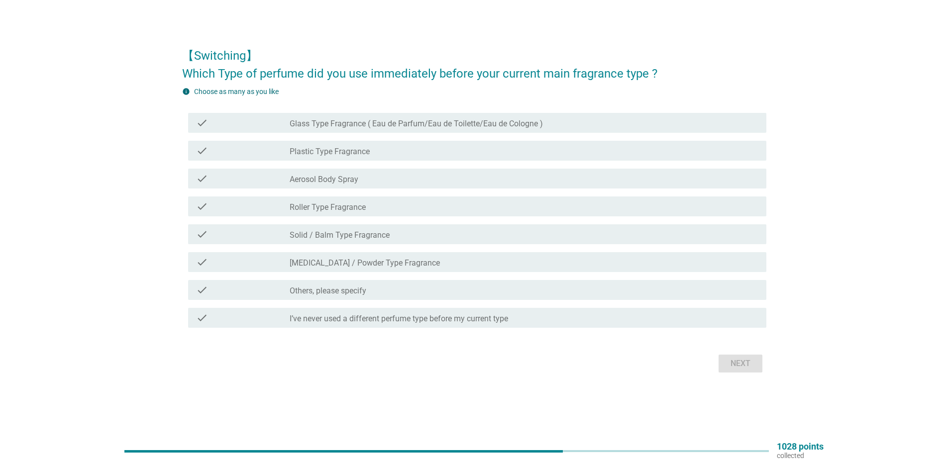
scroll to position [0, 0]
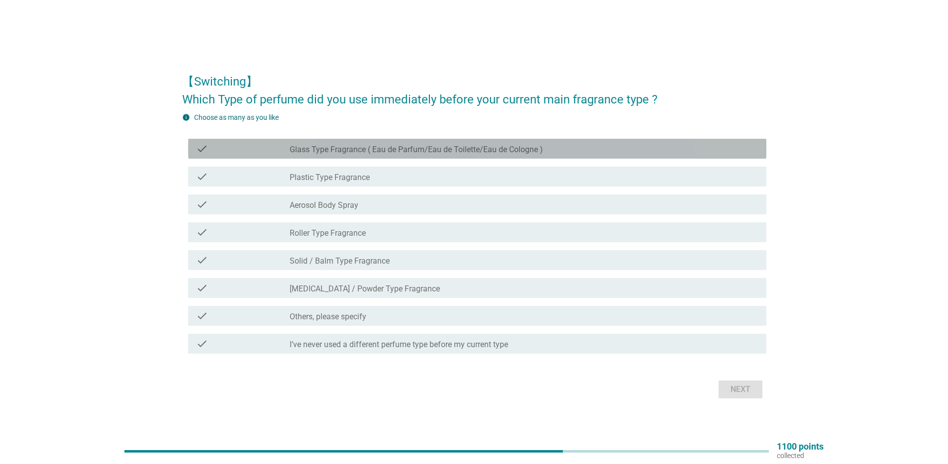
click at [325, 144] on div "check_box_outline_blank Glass Type Fragrance ( Eau de Parfum/Eau de Toilette/Ea…" at bounding box center [524, 149] width 469 height 12
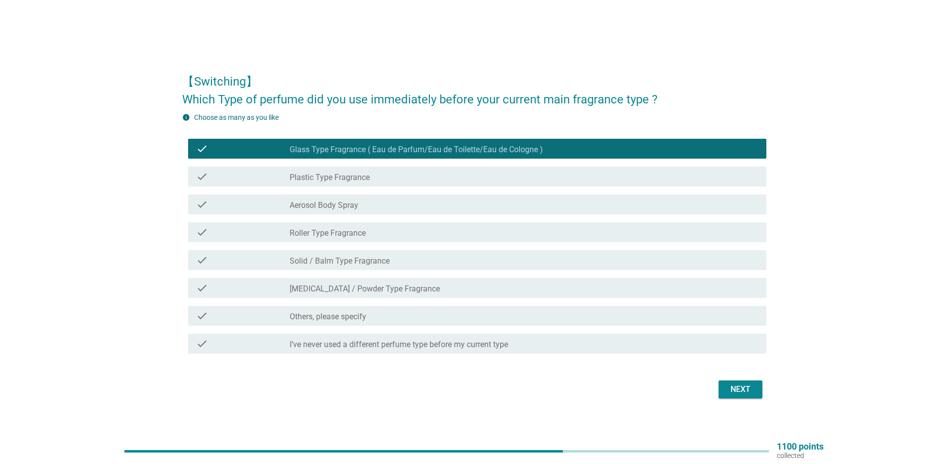
drag, startPoint x: 740, startPoint y: 401, endPoint x: 736, endPoint y: 394, distance: 9.0
click at [739, 399] on div "【Switching】 Which Type of perfume did you use immediately before your current m…" at bounding box center [474, 232] width 600 height 355
click at [736, 393] on div "Next" at bounding box center [741, 390] width 28 height 12
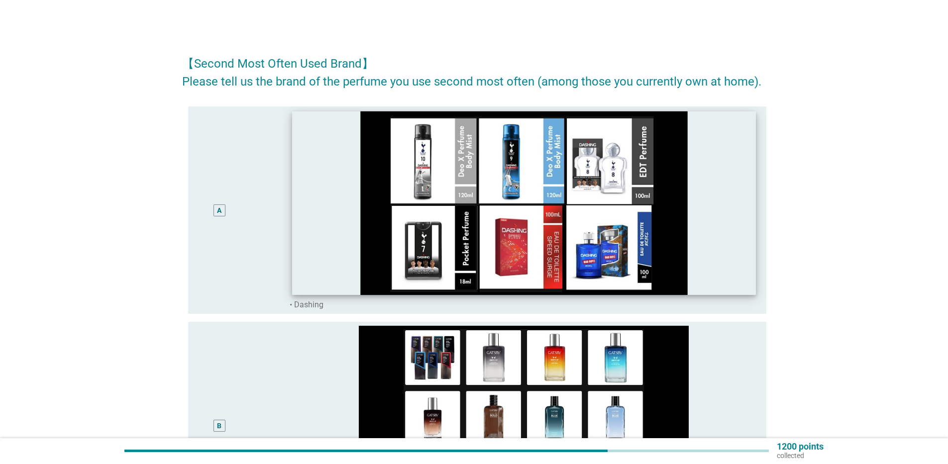
click at [479, 235] on img at bounding box center [524, 203] width 464 height 184
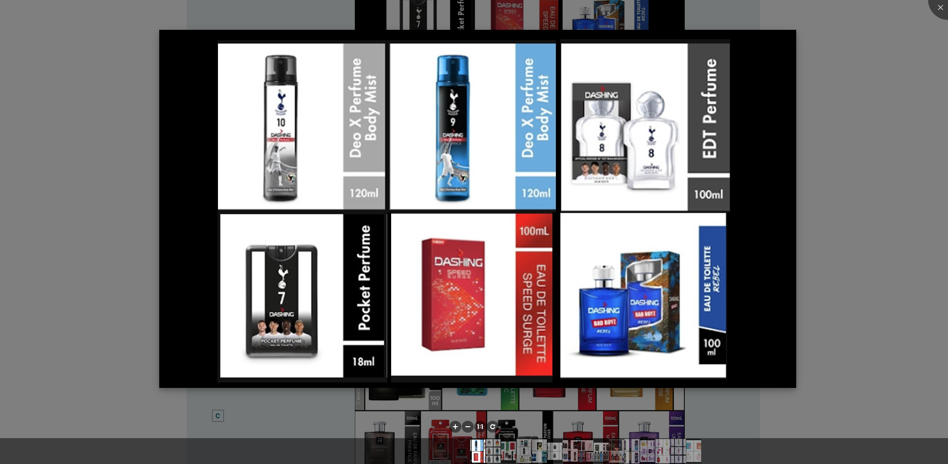
scroll to position [348, 0]
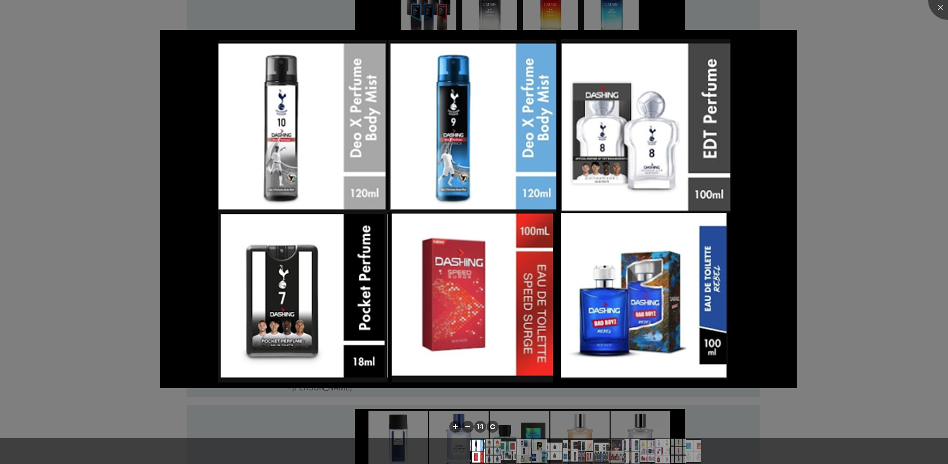
click at [106, 225] on div at bounding box center [474, 232] width 948 height 464
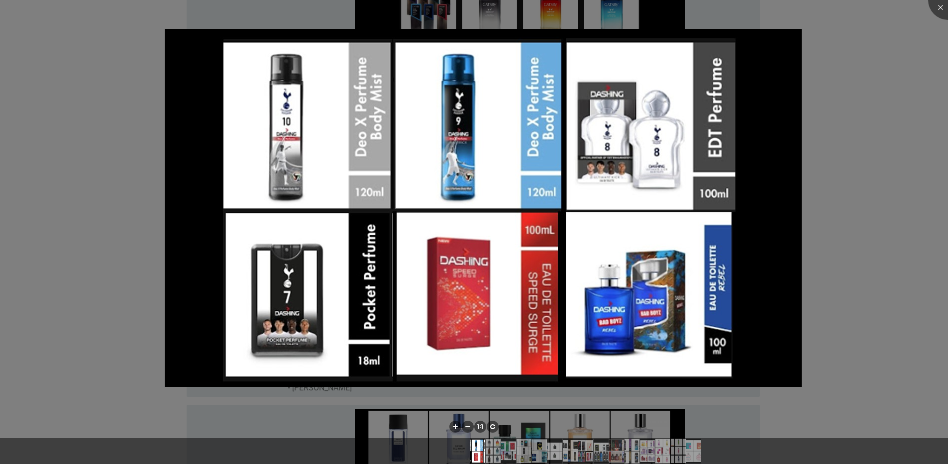
click at [163, 210] on div at bounding box center [474, 232] width 948 height 464
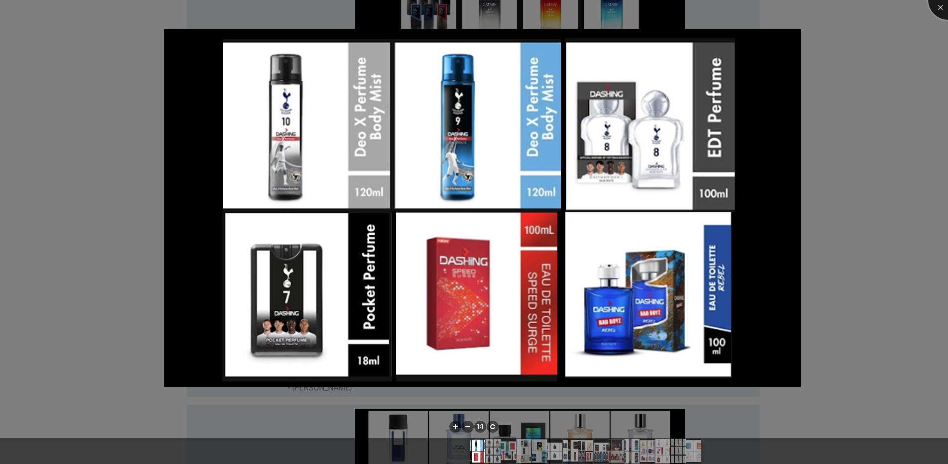
click at [944, 9] on div at bounding box center [948, 0] width 40 height 40
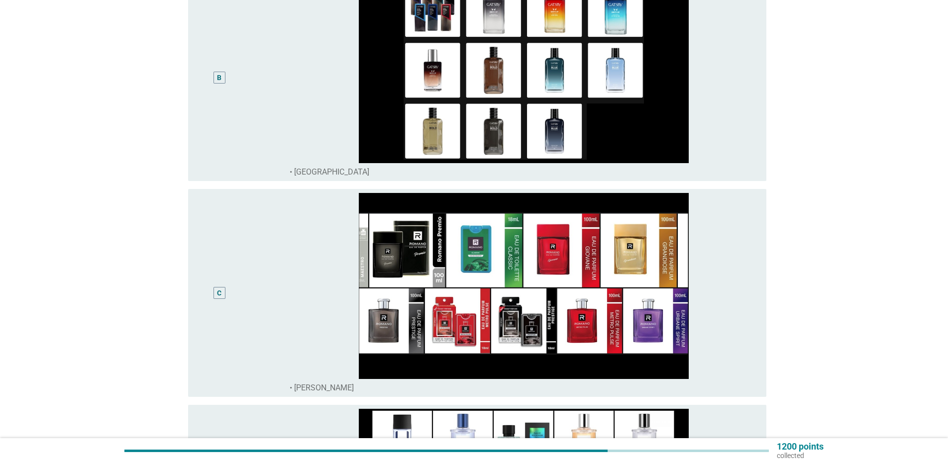
click at [260, 105] on div "B" at bounding box center [243, 78] width 94 height 200
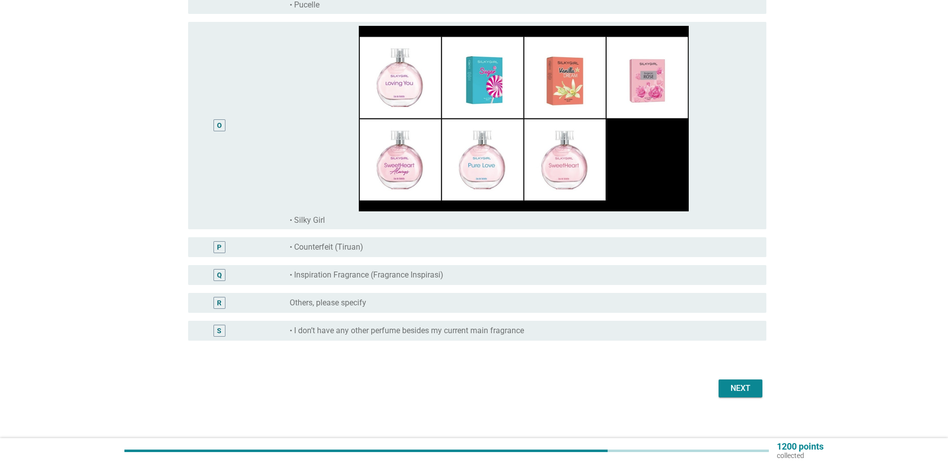
scroll to position [3110, 0]
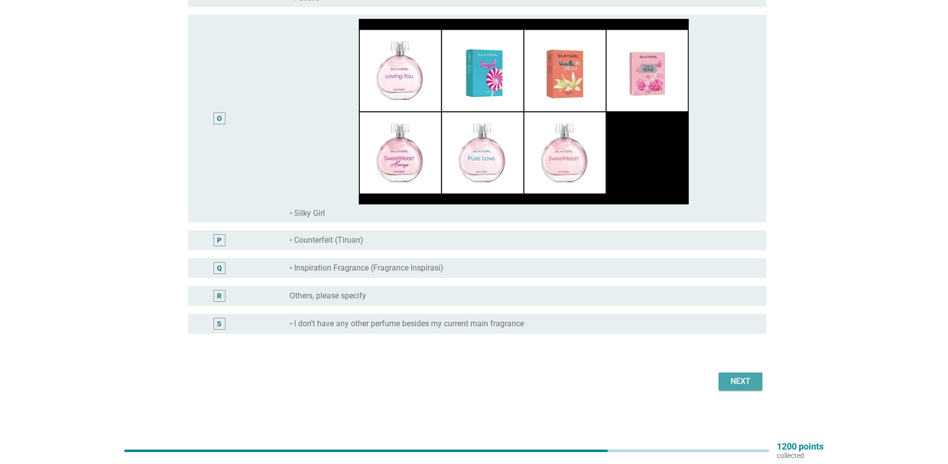
click at [738, 385] on div "Next" at bounding box center [741, 382] width 28 height 12
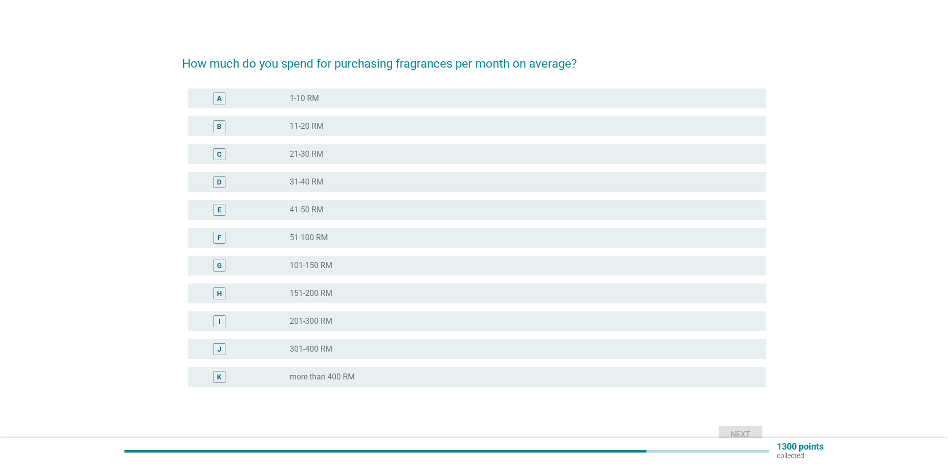
click at [227, 181] on div "D" at bounding box center [219, 182] width 47 height 12
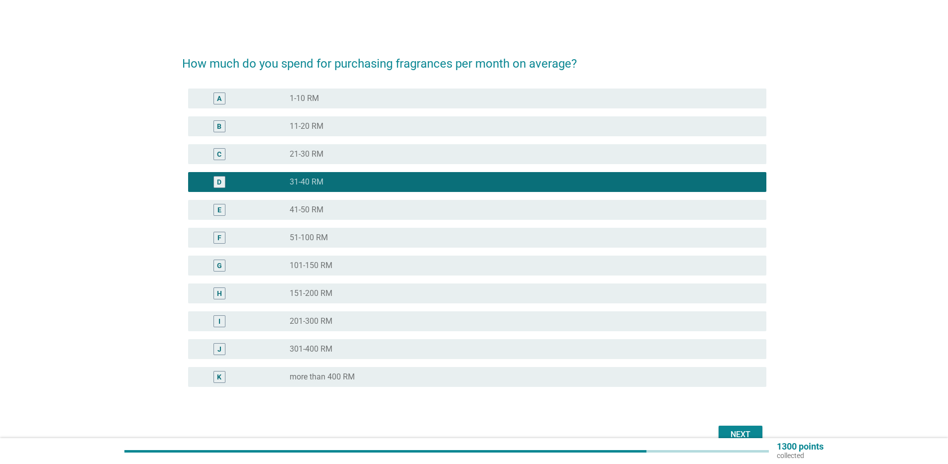
click at [734, 430] on div "Next" at bounding box center [741, 435] width 28 height 12
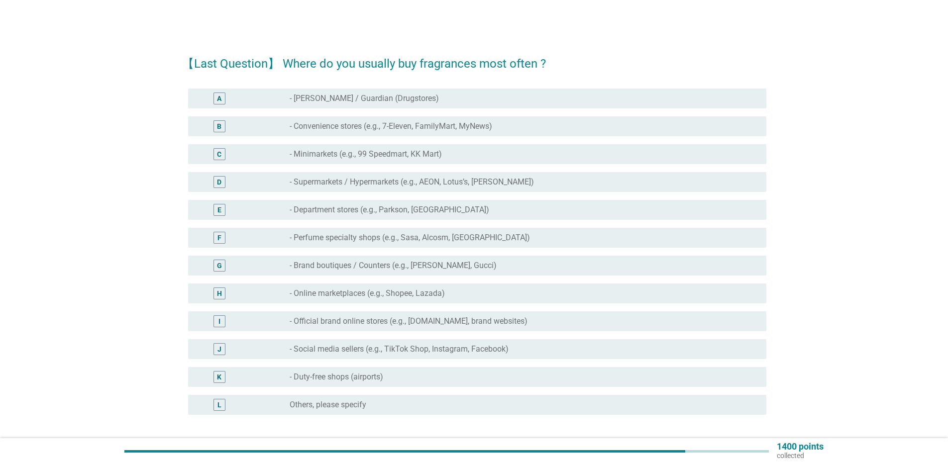
click at [302, 101] on label "- [PERSON_NAME] / Guardian (Drugstores)" at bounding box center [364, 99] width 149 height 10
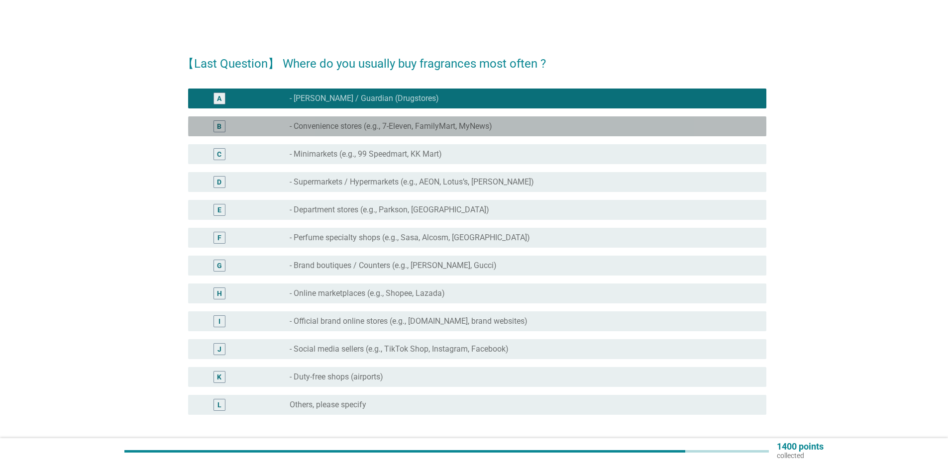
click at [306, 130] on label "- Convenience stores (e.g., 7-Eleven, FamilyMart, MyNews)" at bounding box center [391, 126] width 203 height 10
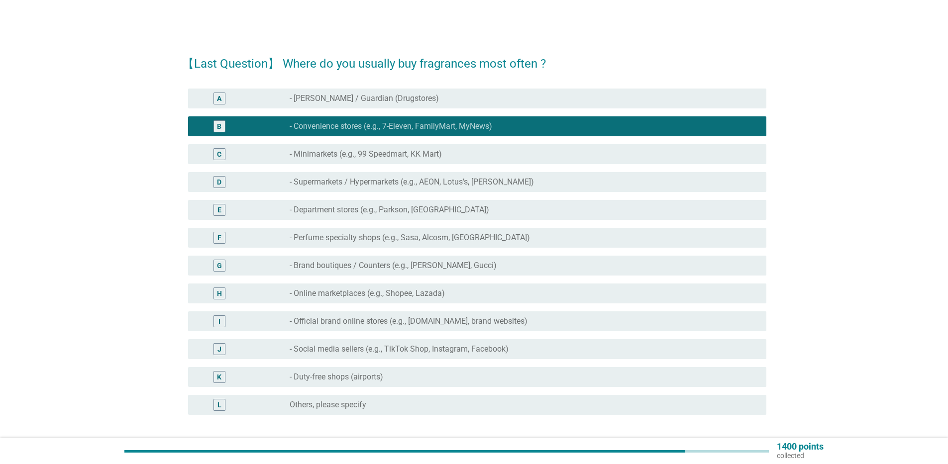
click at [311, 147] on div "C radio_button_unchecked - Minimarkets (e.g., 99 Speedmart, KK Mart)" at bounding box center [477, 154] width 578 height 20
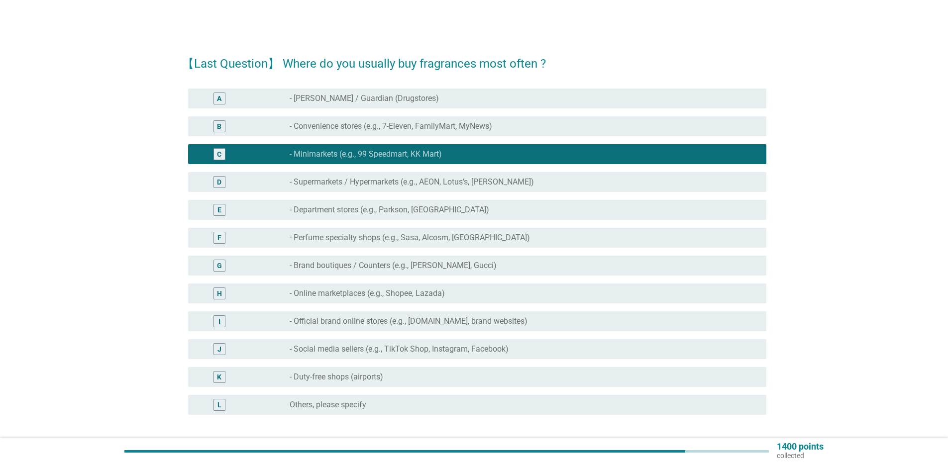
drag, startPoint x: 312, startPoint y: 123, endPoint x: 312, endPoint y: 116, distance: 6.5
click at [312, 124] on label "- Convenience stores (e.g., 7-Eleven, FamilyMart, MyNews)" at bounding box center [391, 126] width 203 height 10
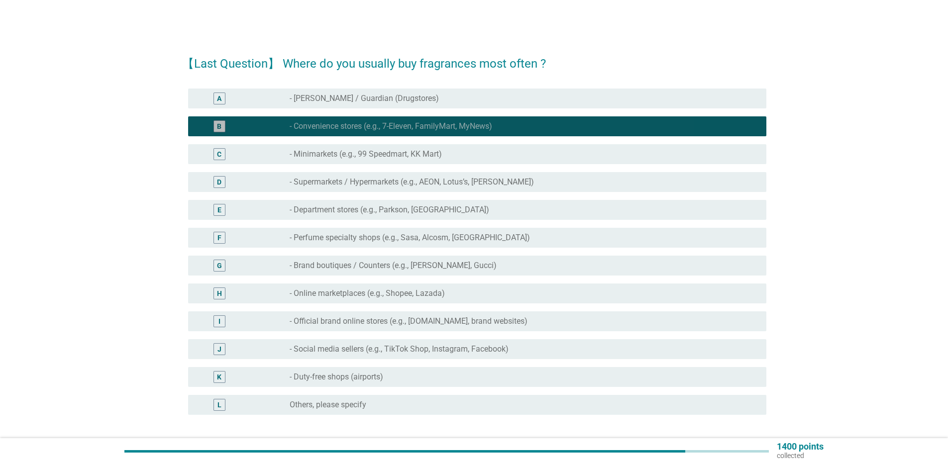
click at [311, 106] on div "A radio_button_unchecked - Watsons / Guardian (Drugstores)" at bounding box center [477, 99] width 578 height 20
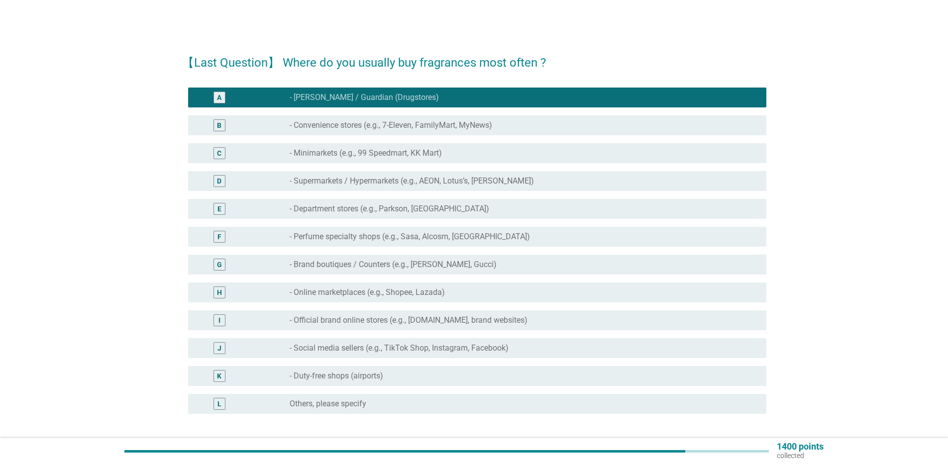
scroll to position [81, 0]
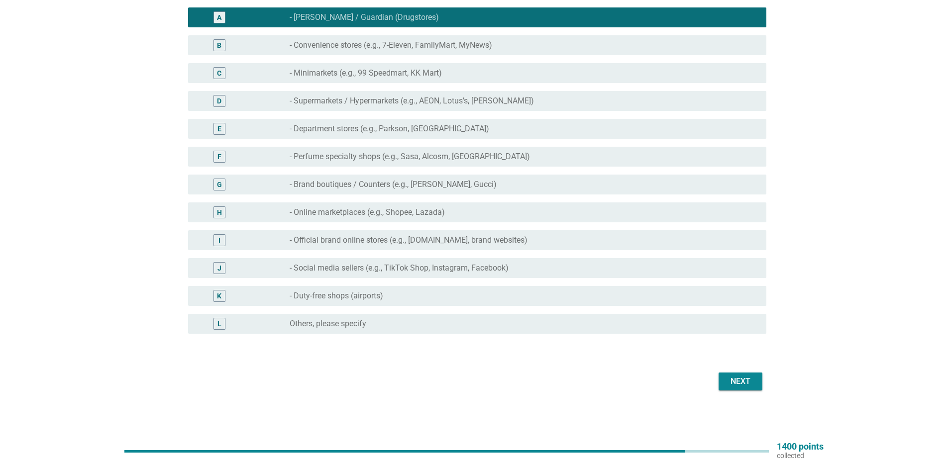
click at [722, 375] on button "Next" at bounding box center [741, 382] width 44 height 18
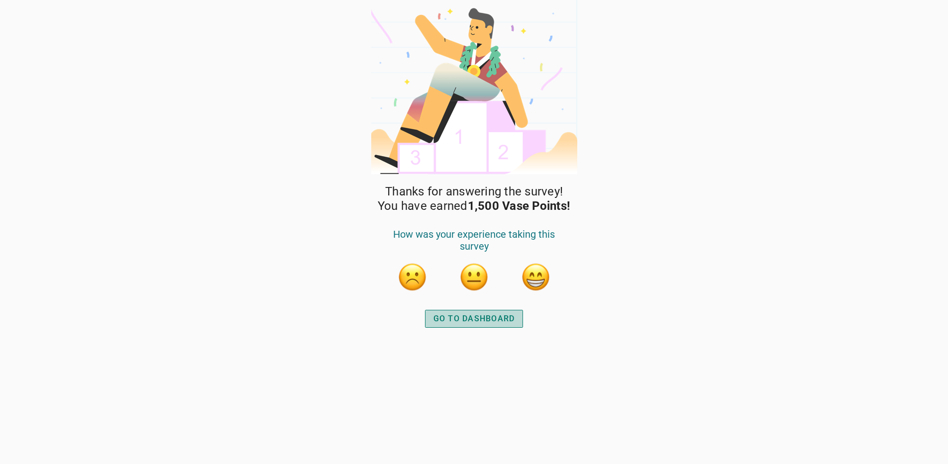
click at [480, 321] on div "GO TO DASHBOARD" at bounding box center [474, 319] width 82 height 12
